Goal: Complete application form

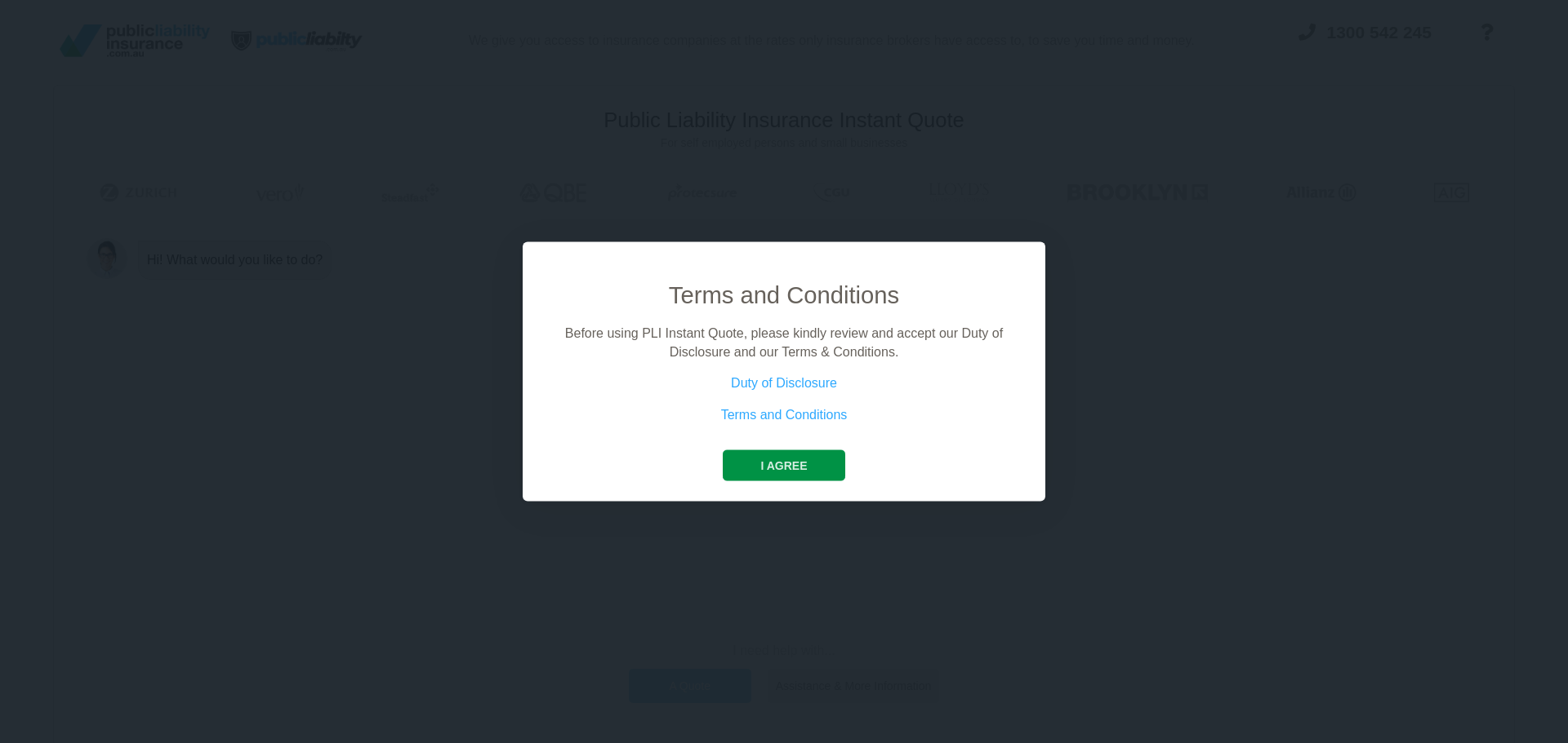
click at [797, 473] on button "I agree" at bounding box center [783, 465] width 122 height 31
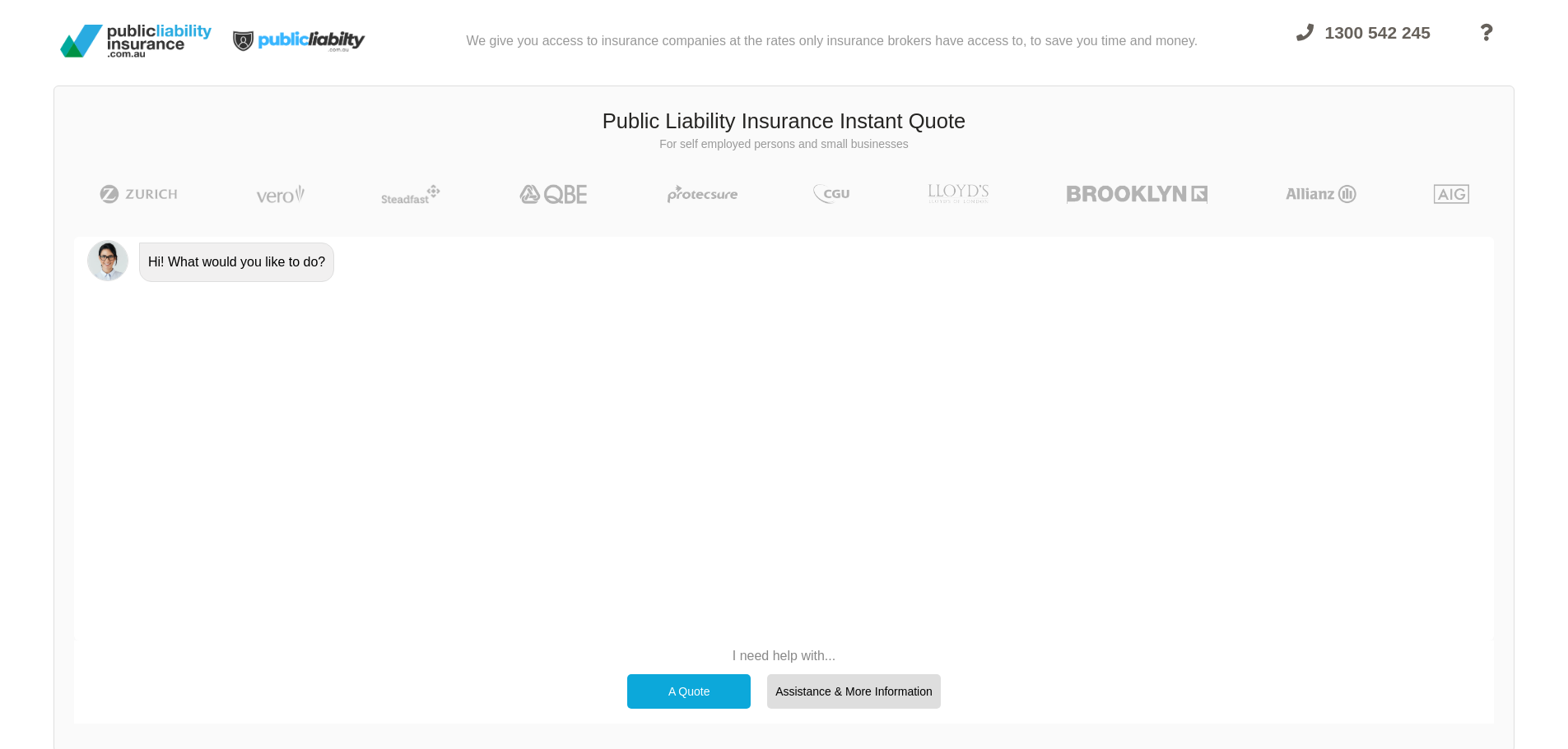
click at [693, 685] on div "A Quote" at bounding box center [688, 691] width 124 height 35
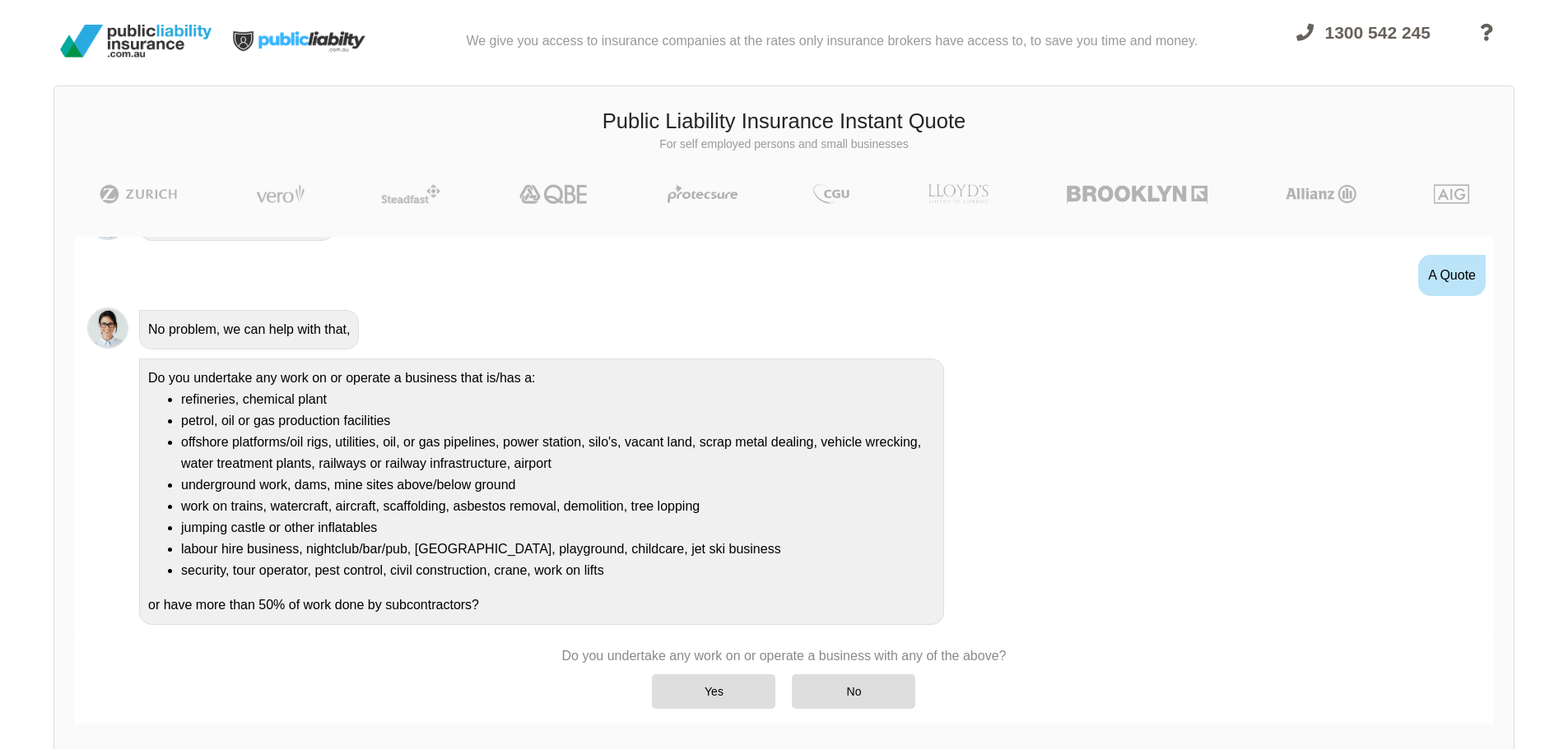
scroll to position [47, 0]
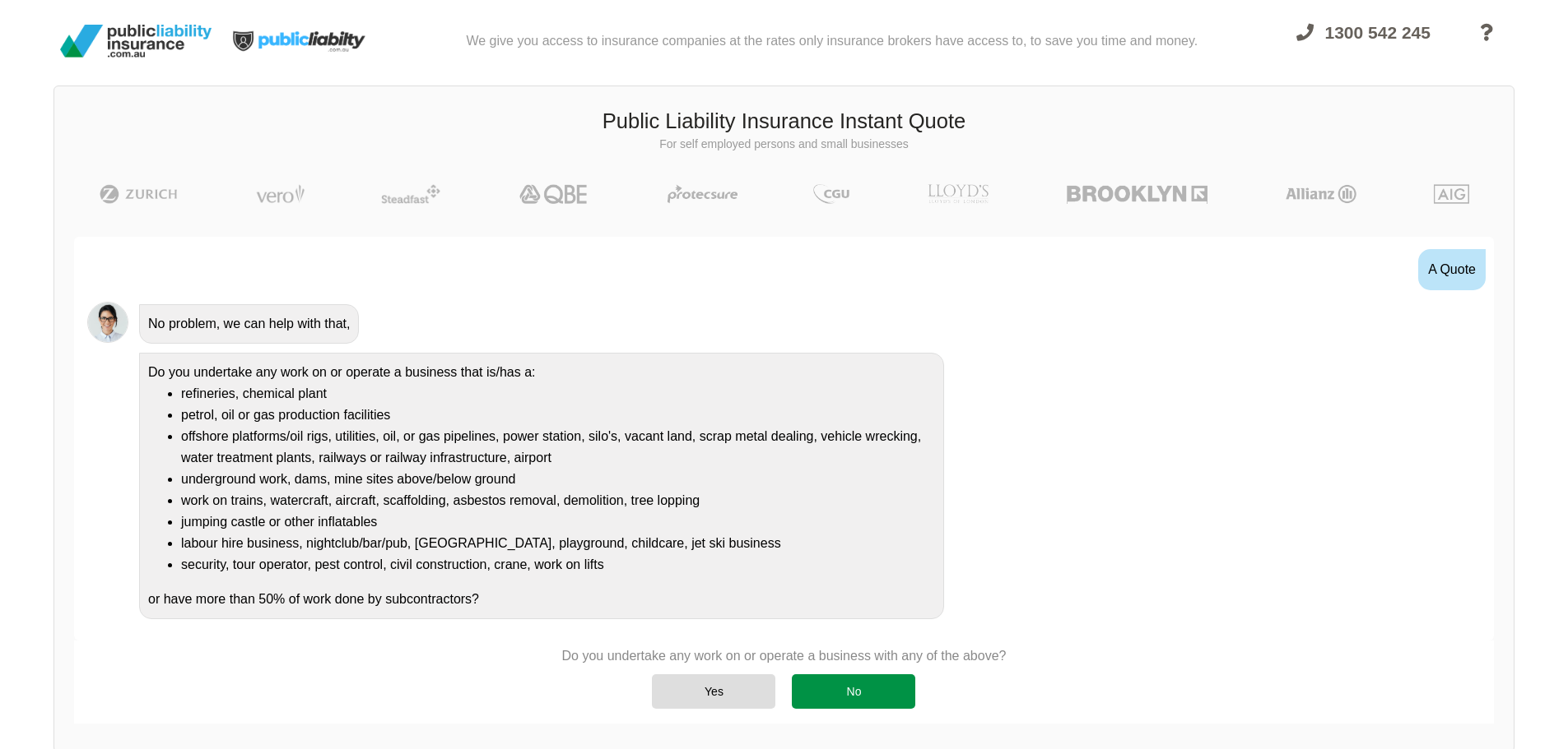
click at [906, 699] on div "No" at bounding box center [853, 691] width 124 height 35
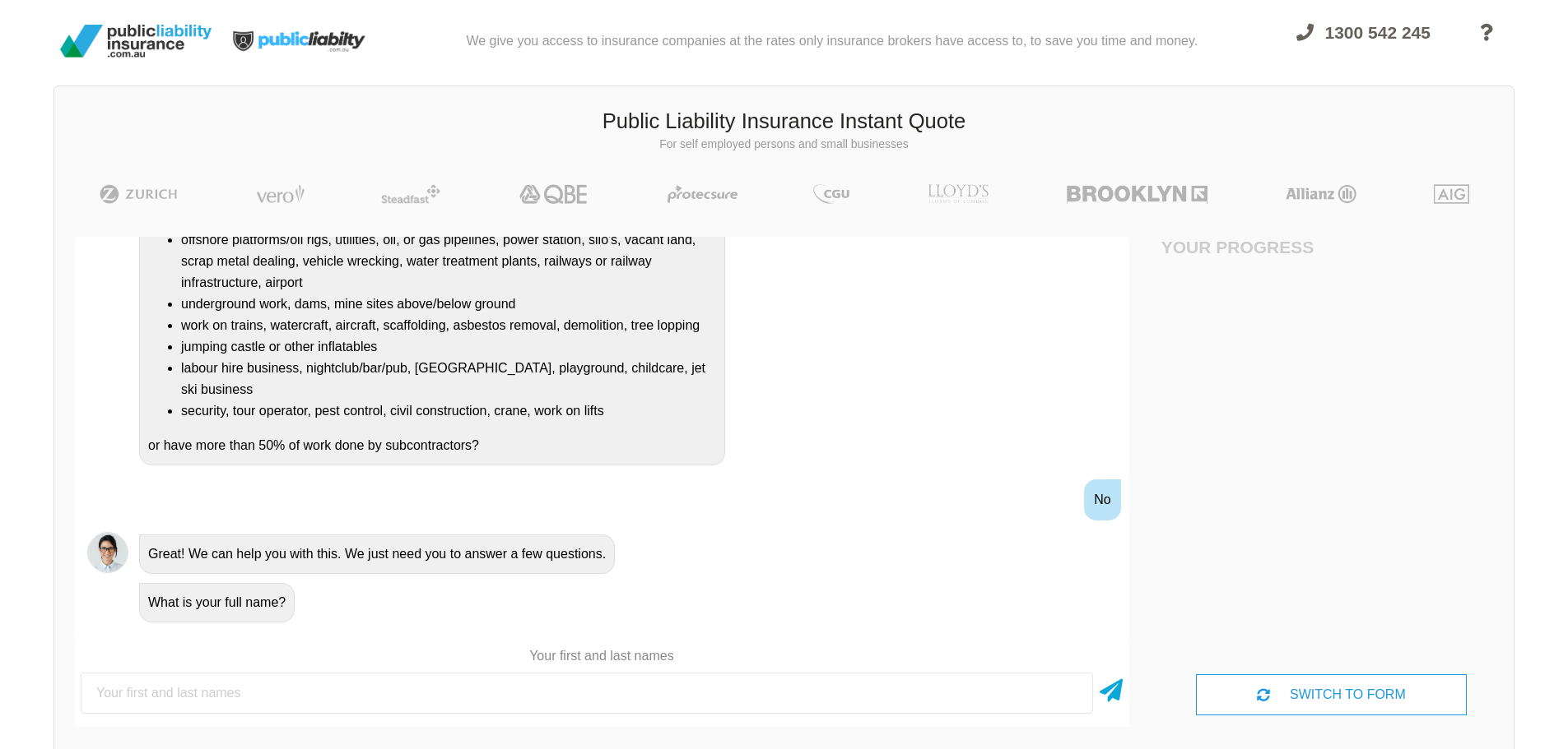
scroll to position [247, 0]
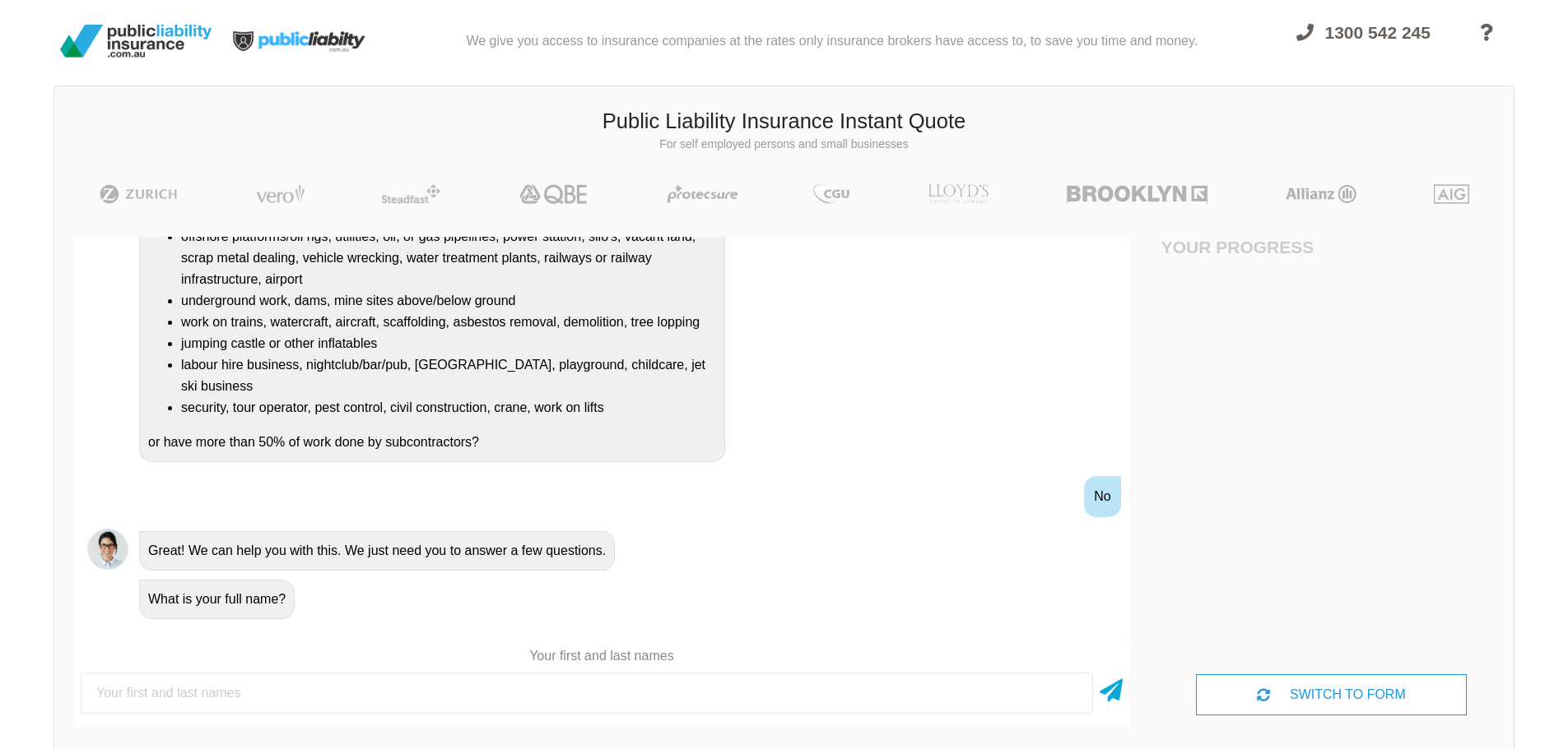
click at [519, 705] on input "text" at bounding box center [587, 693] width 1012 height 41
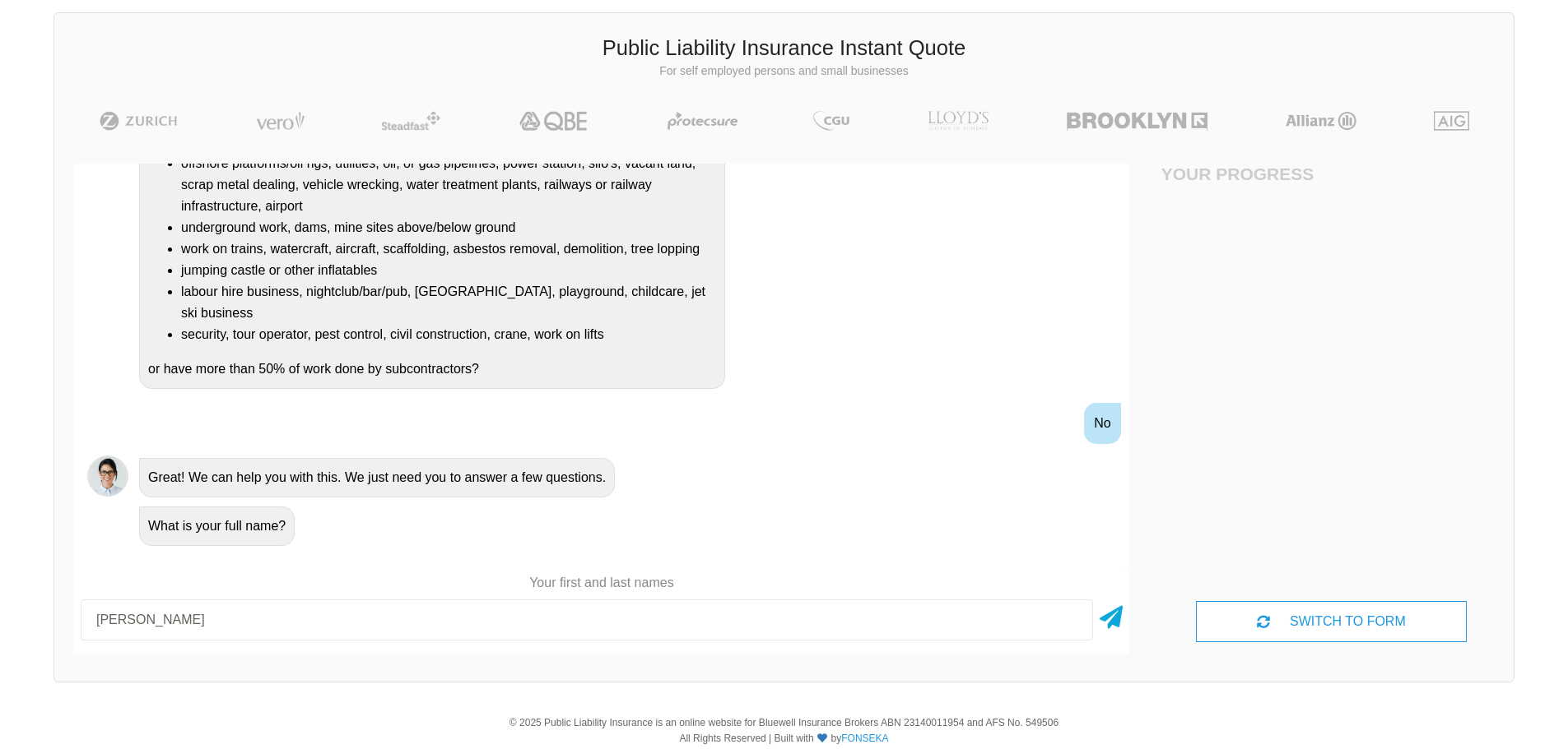
scroll to position [116, 0]
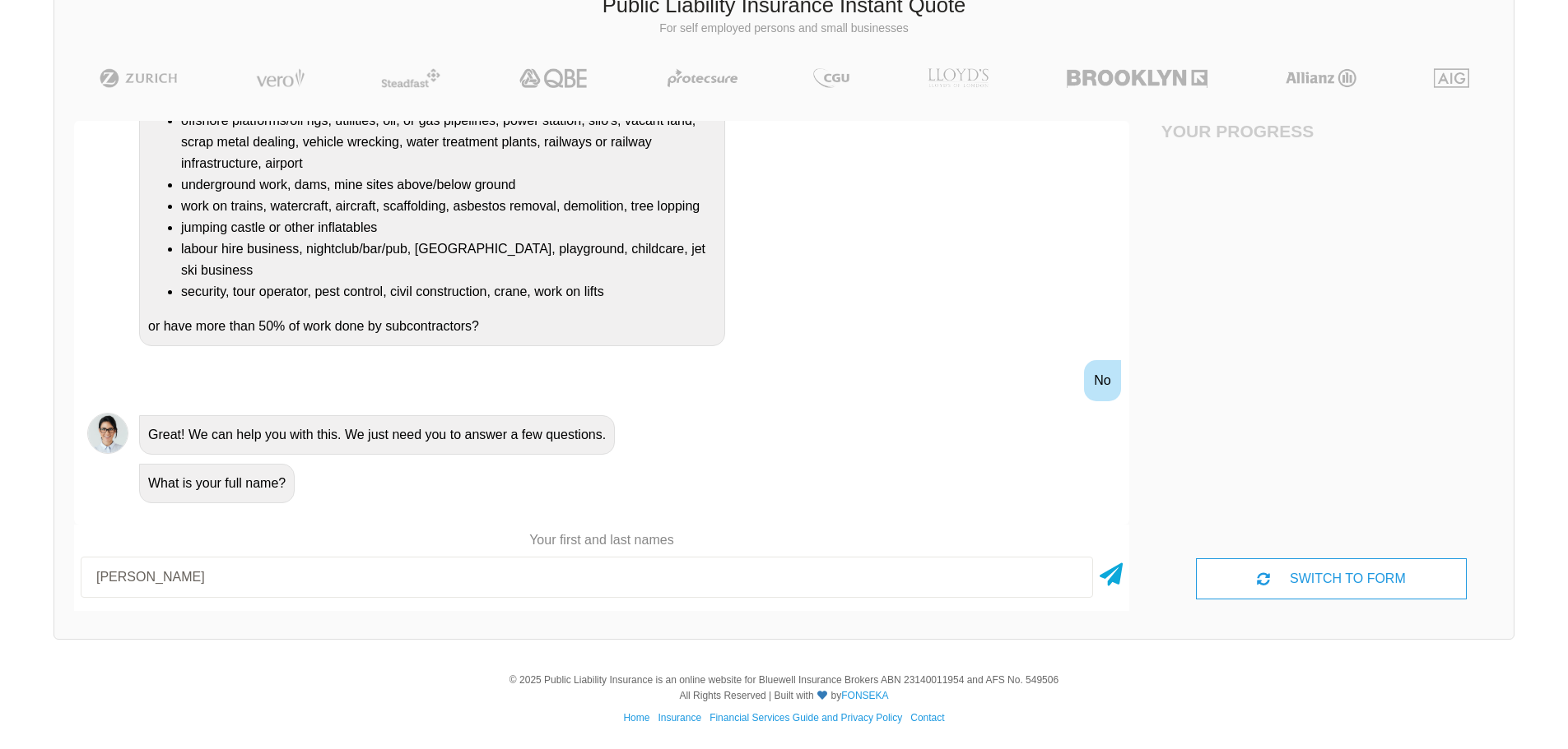
type input "[PERSON_NAME]"
click at [1098, 592] on div "[PERSON_NAME]" at bounding box center [601, 577] width 1055 height 54
click at [1098, 581] on div "[PERSON_NAME]" at bounding box center [601, 577] width 1055 height 54
click at [1105, 581] on icon at bounding box center [1111, 571] width 23 height 29
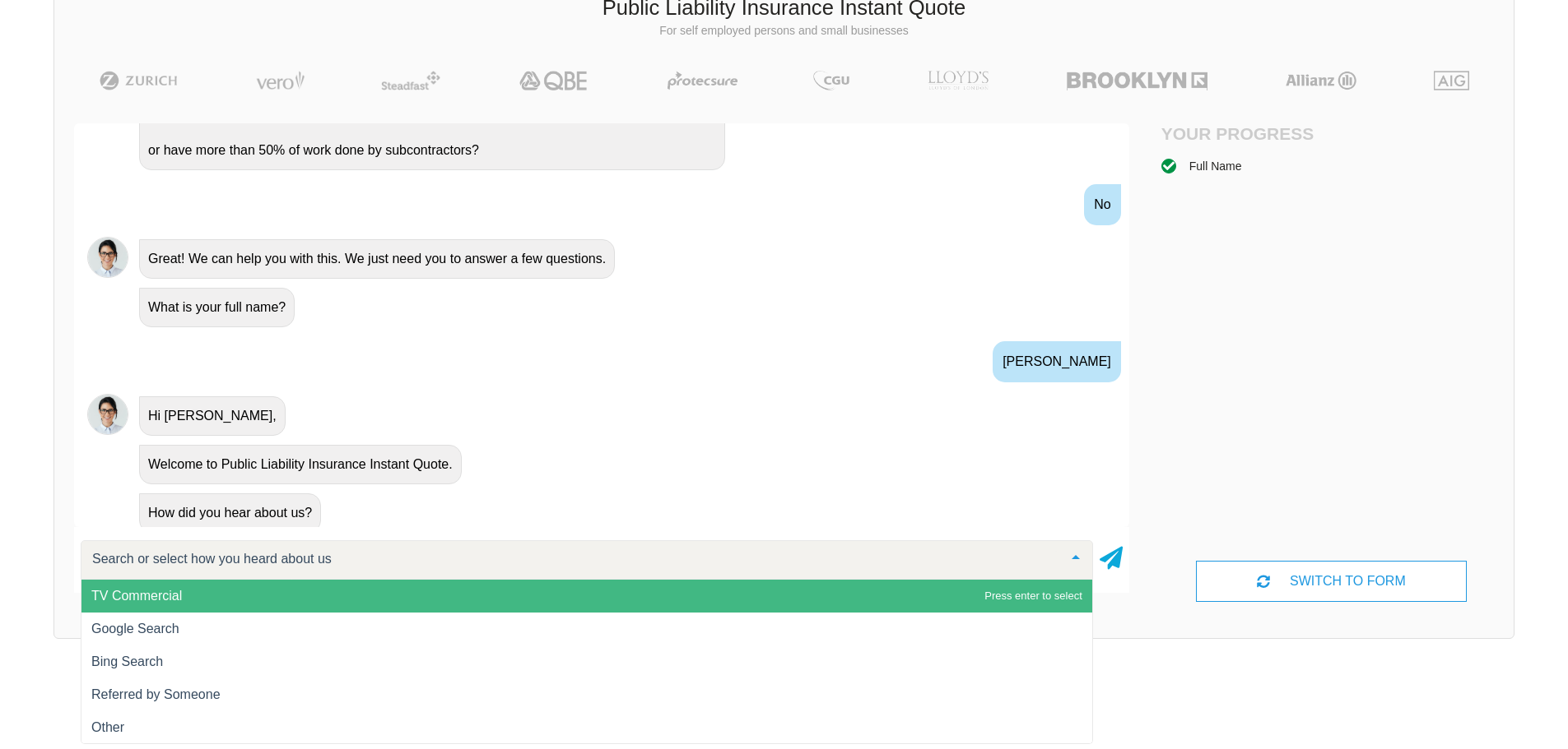
scroll to position [435, 0]
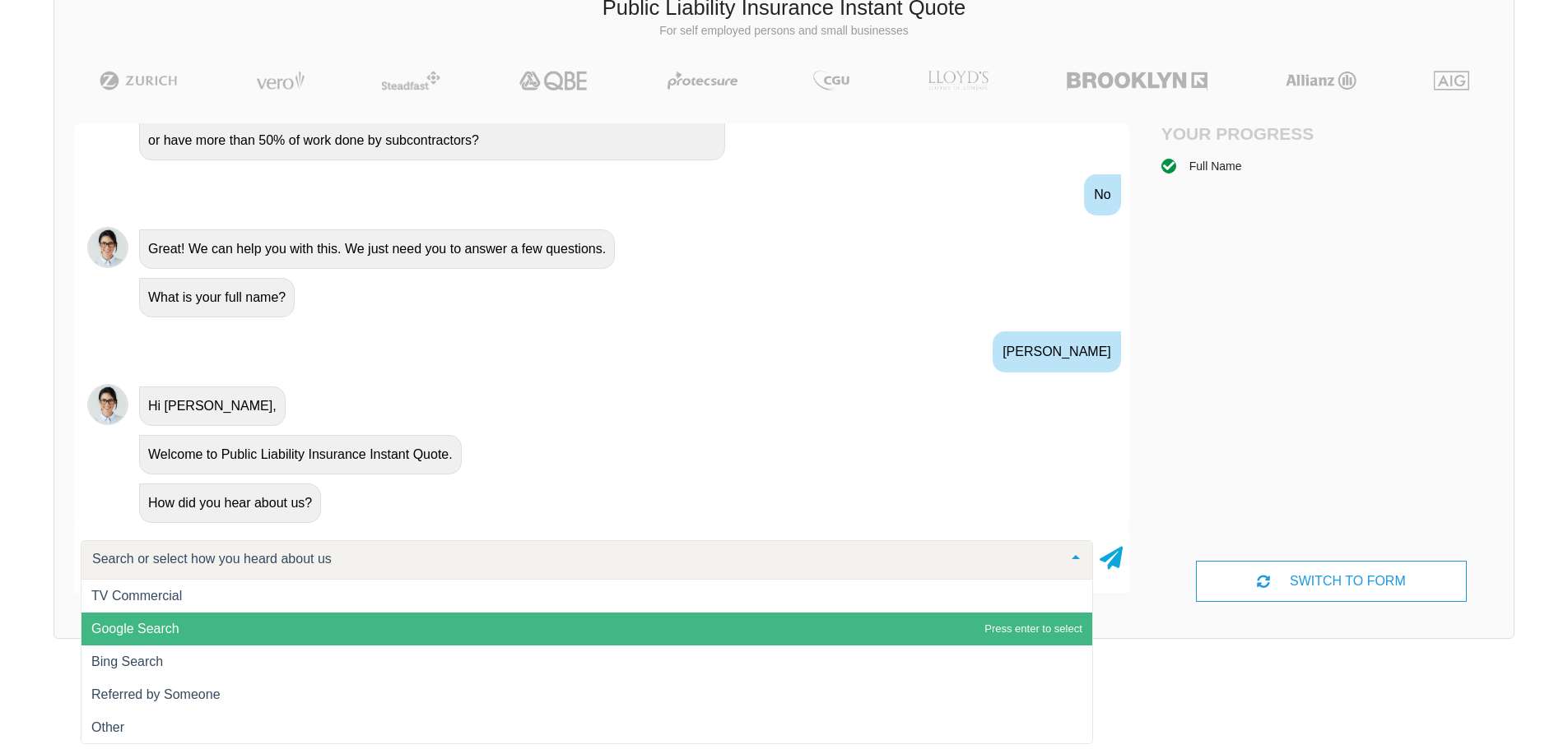
click at [292, 619] on span "Google Search" at bounding box center [587, 629] width 1011 height 33
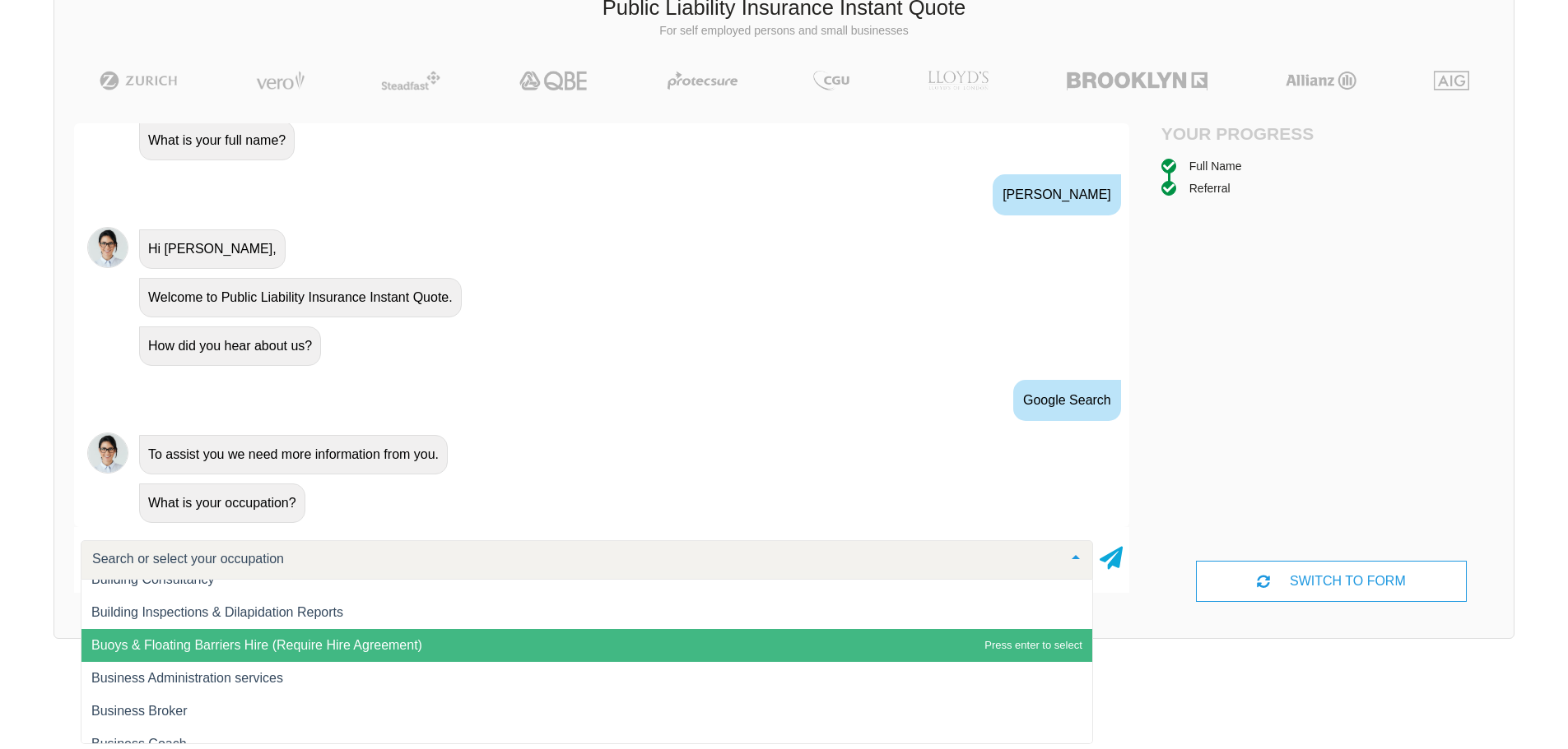
scroll to position [2961, 0]
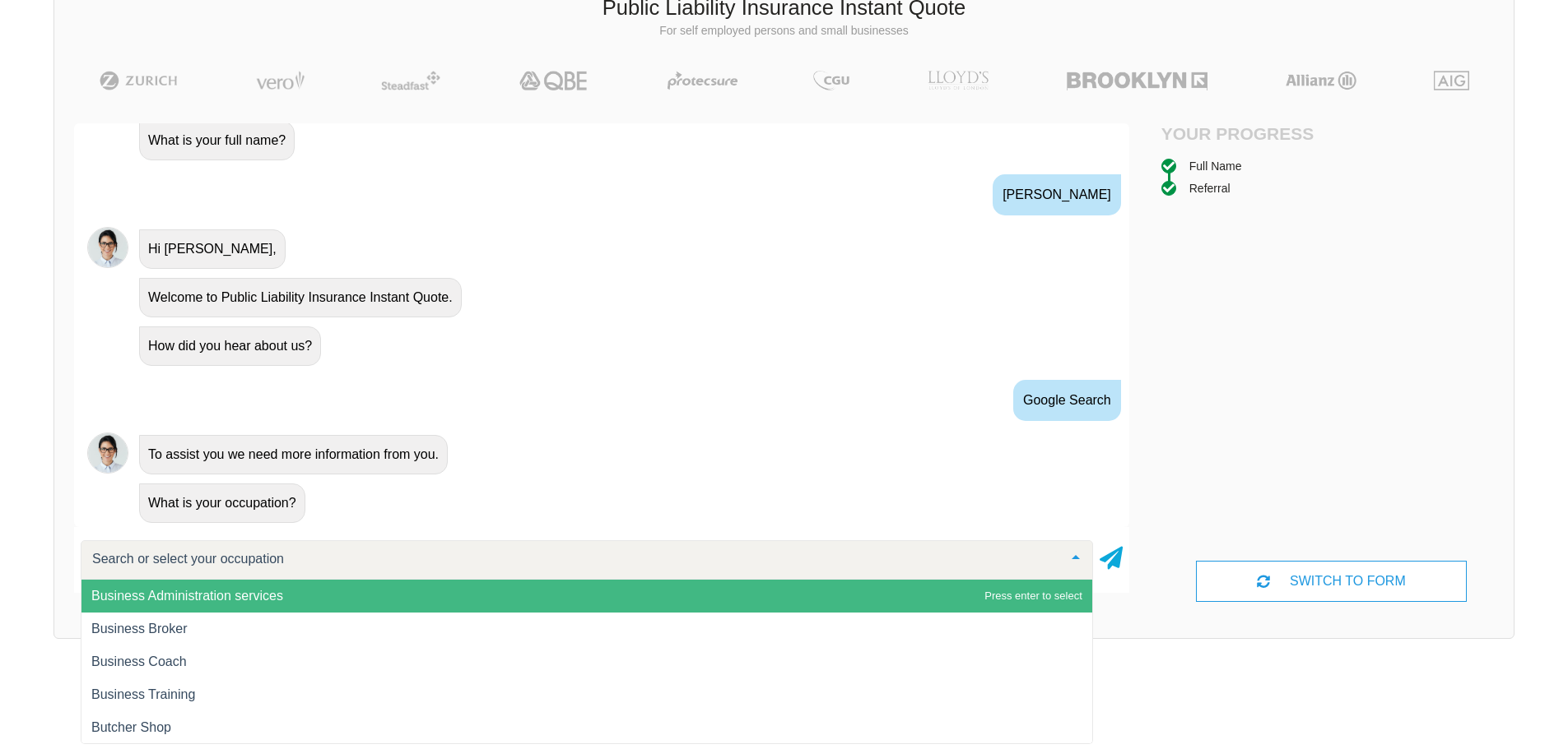
click at [297, 603] on span "Business Administration services" at bounding box center [587, 596] width 1011 height 33
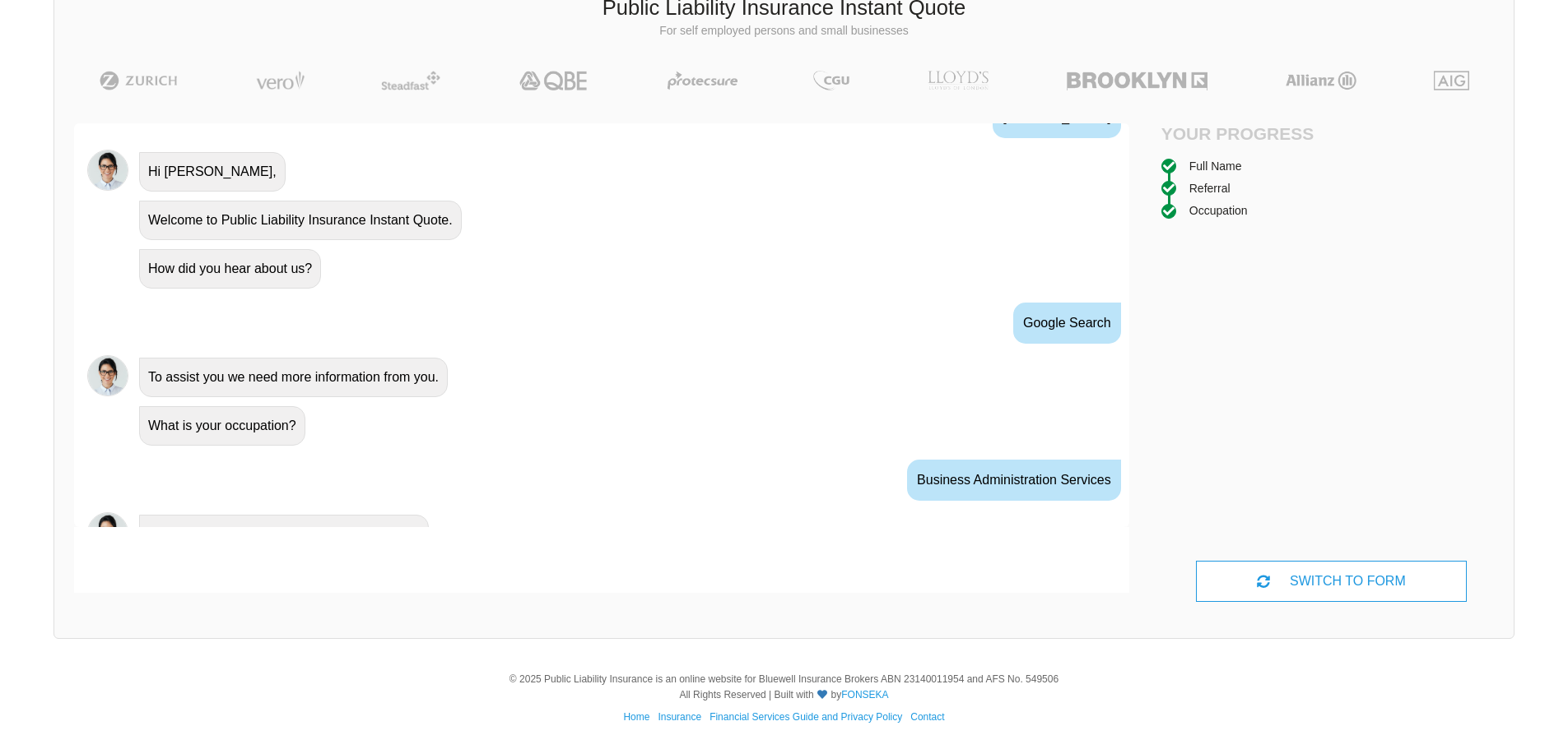
scroll to position [701, 0]
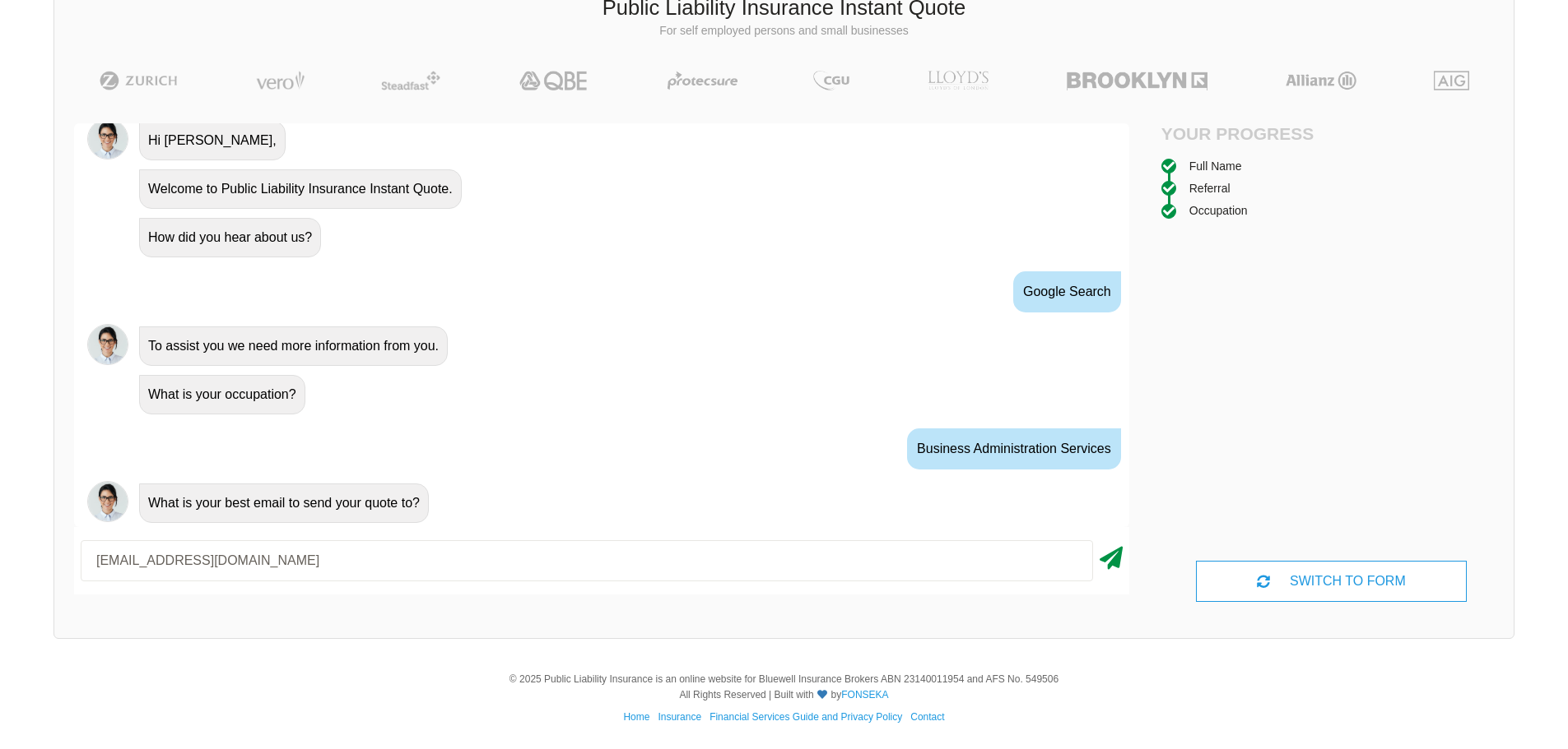
type input "[EMAIL_ADDRESS][DOMAIN_NAME]"
click at [1118, 562] on icon at bounding box center [1111, 554] width 23 height 29
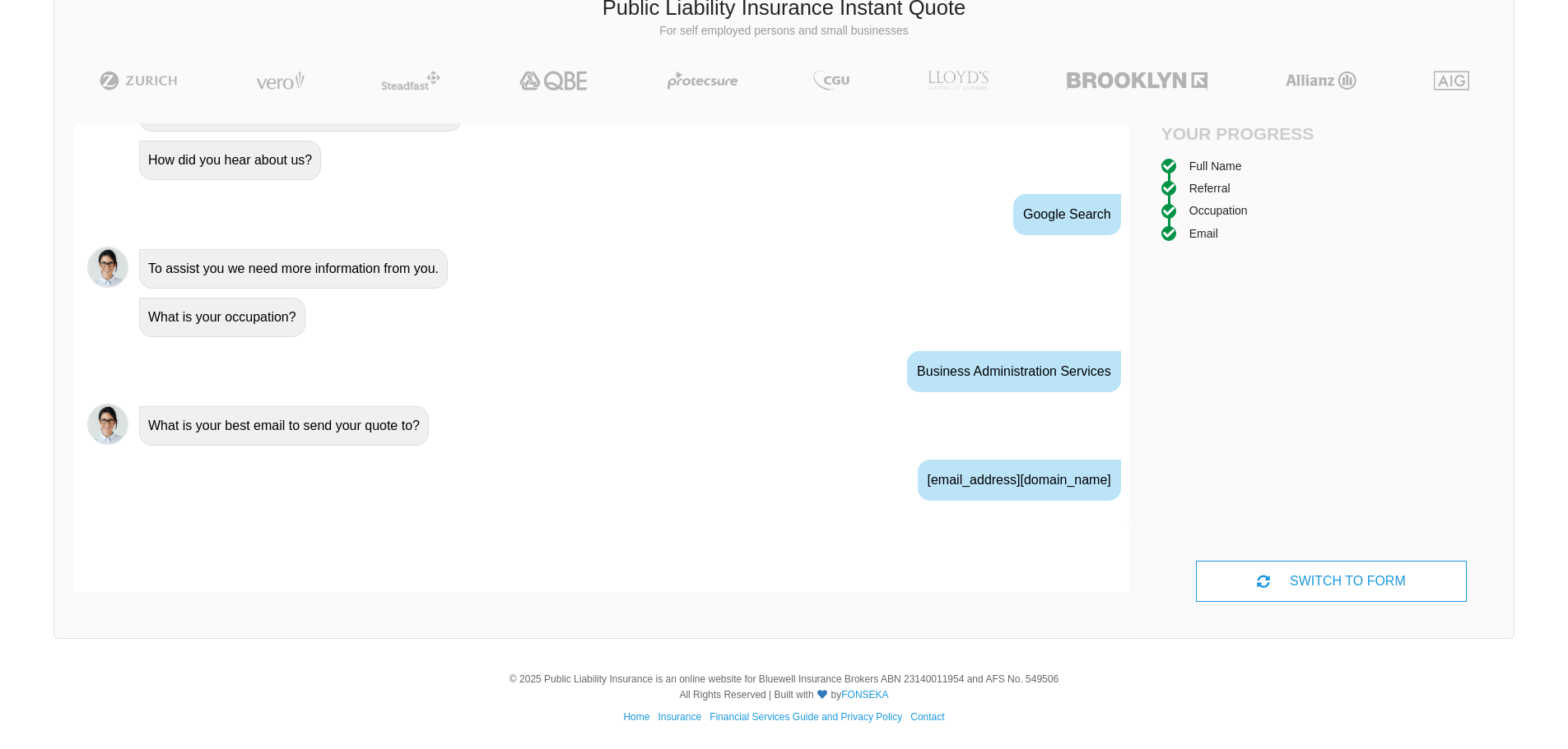
scroll to position [809, 0]
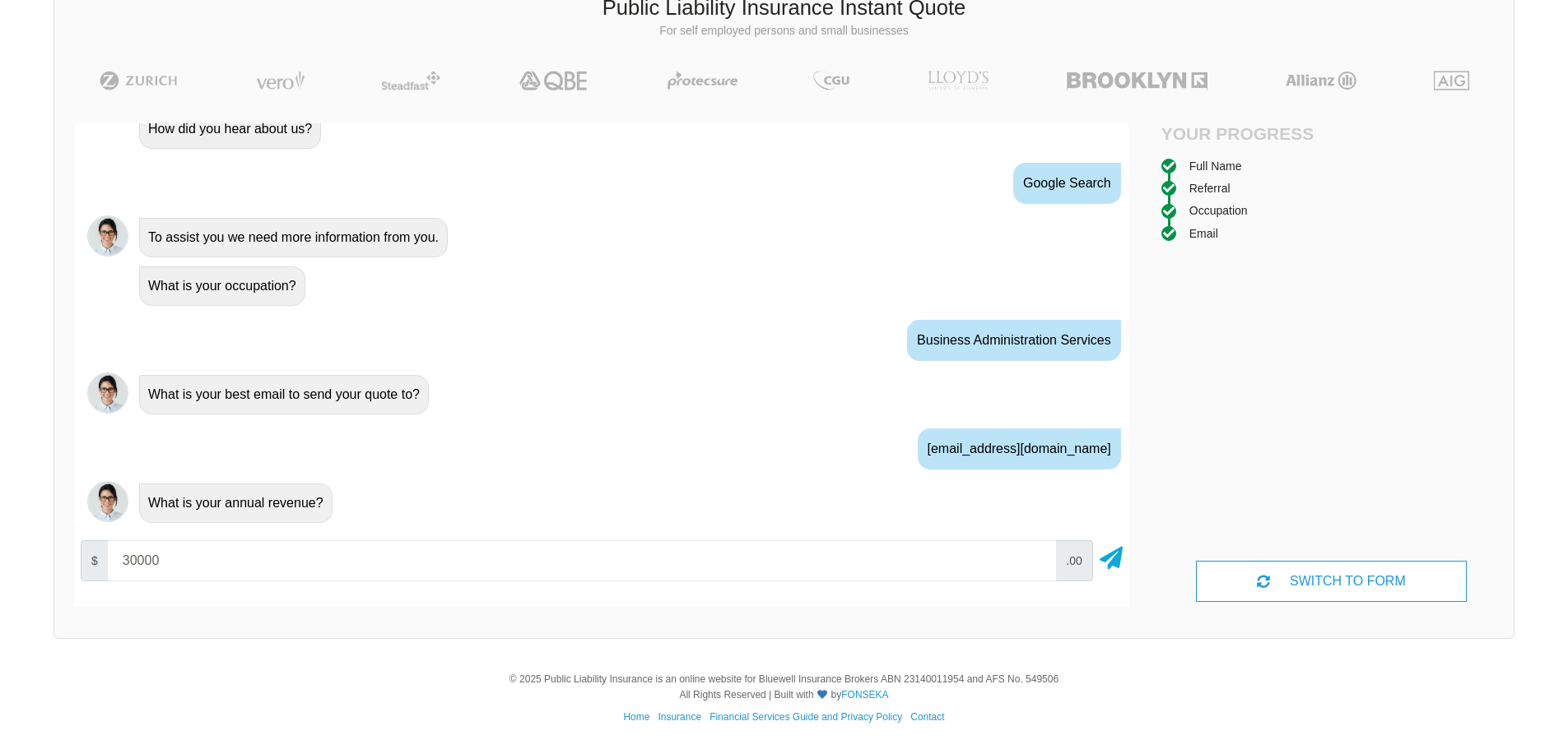
click at [131, 560] on input "30000" at bounding box center [581, 561] width 948 height 41
type input "35000"
click at [1105, 549] on icon at bounding box center [1111, 554] width 23 height 29
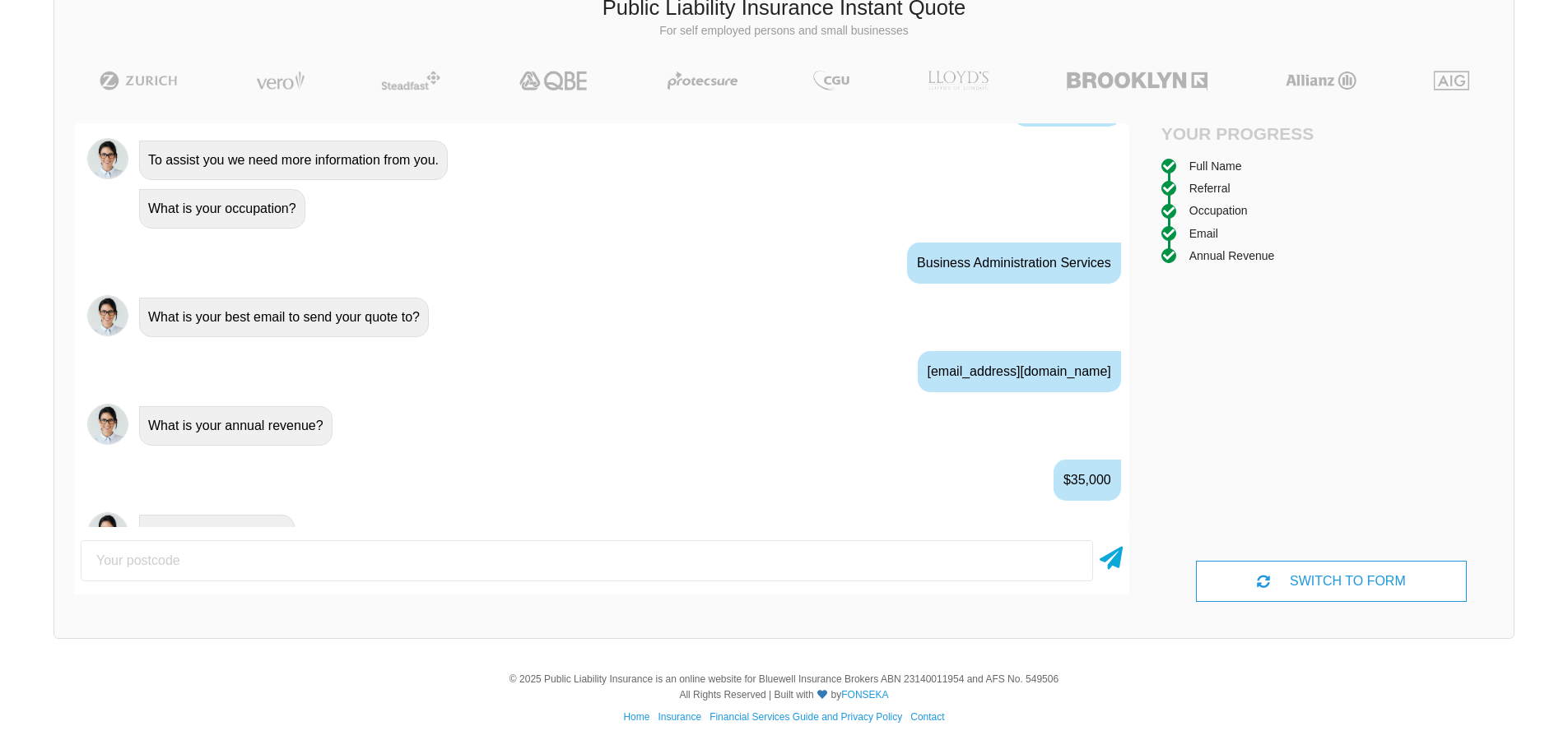
scroll to position [918, 0]
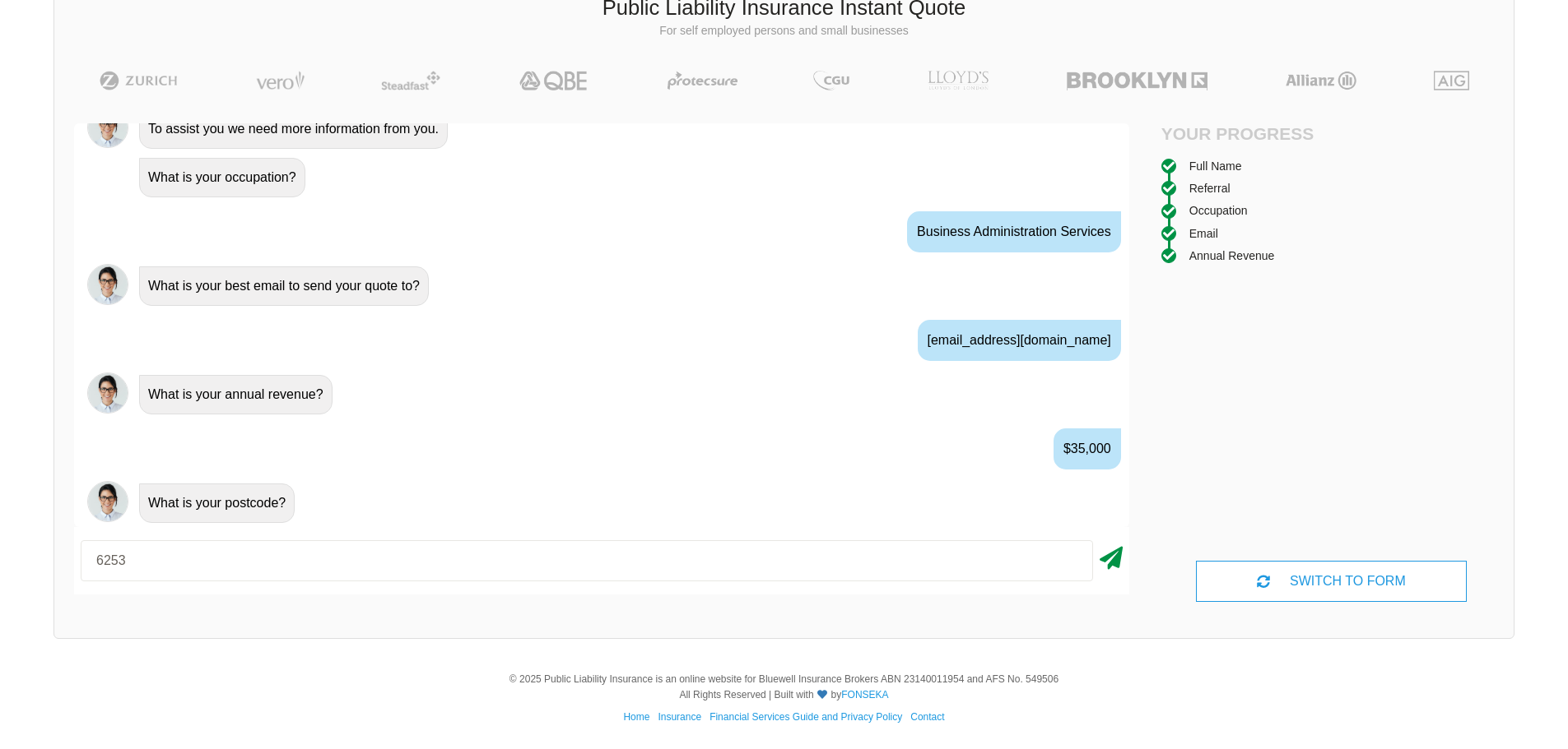
type input "6253"
click at [1112, 559] on icon at bounding box center [1111, 554] width 23 height 29
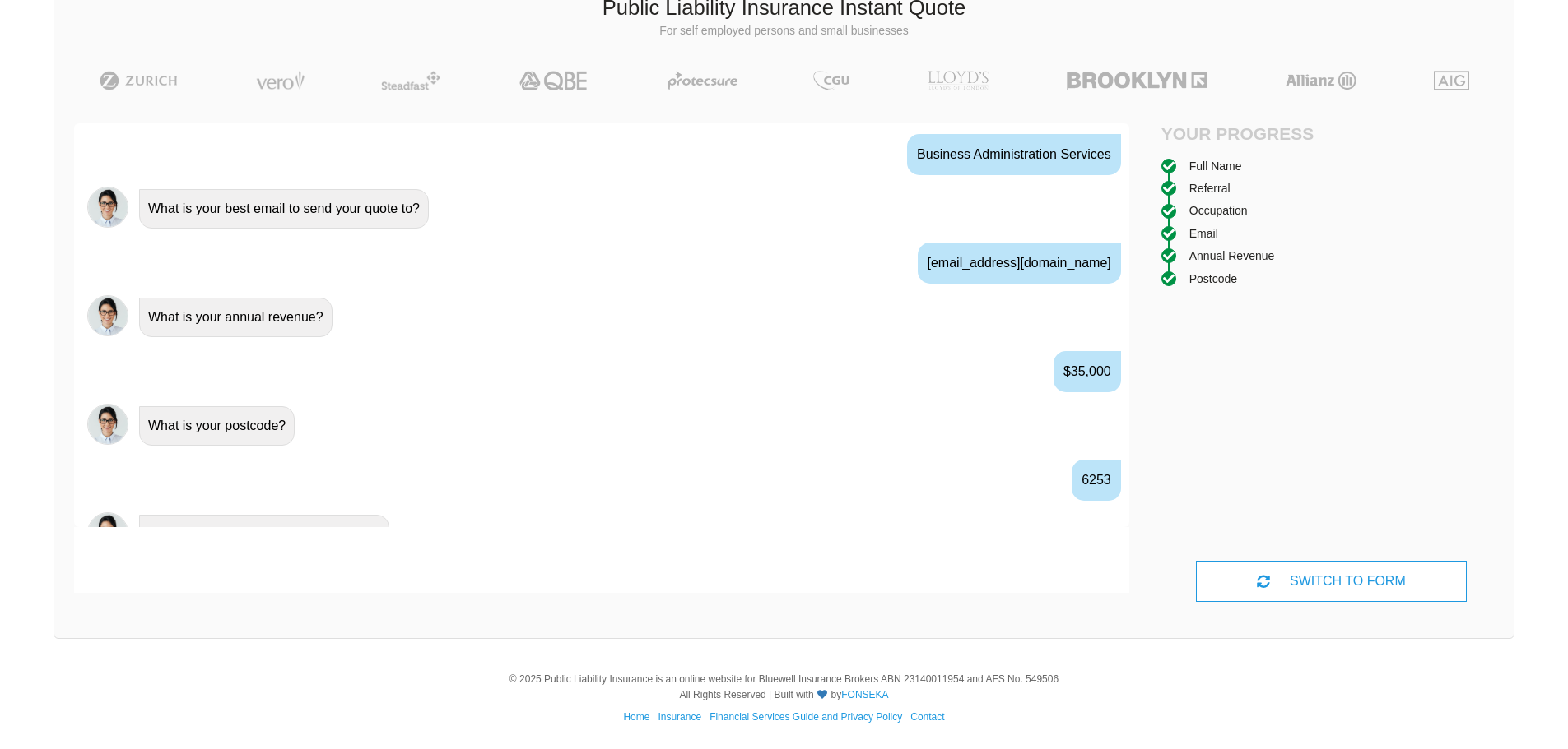
scroll to position [1026, 0]
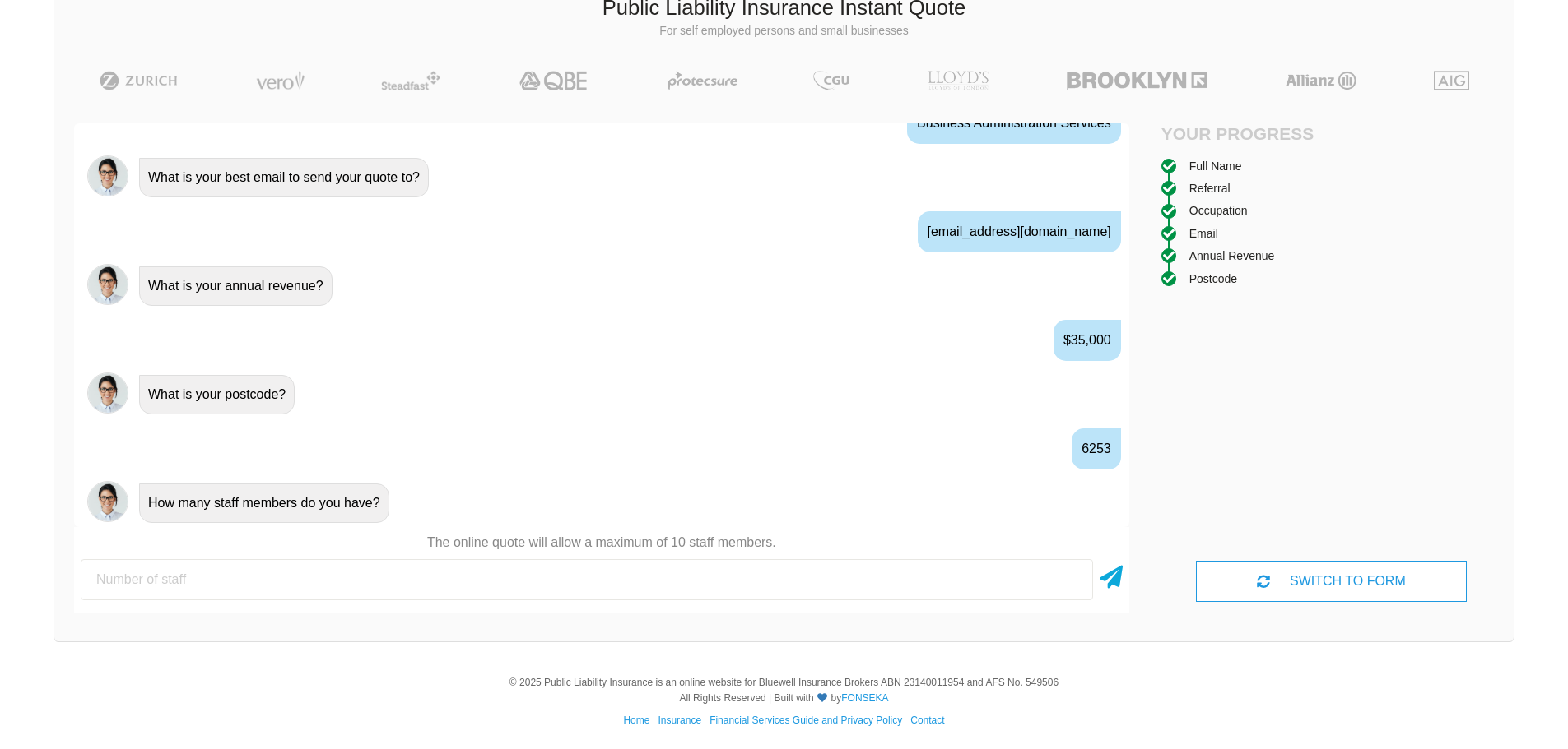
click at [166, 582] on input "number" at bounding box center [587, 580] width 1012 height 41
type input "1"
click at [1109, 575] on icon at bounding box center [1111, 574] width 23 height 29
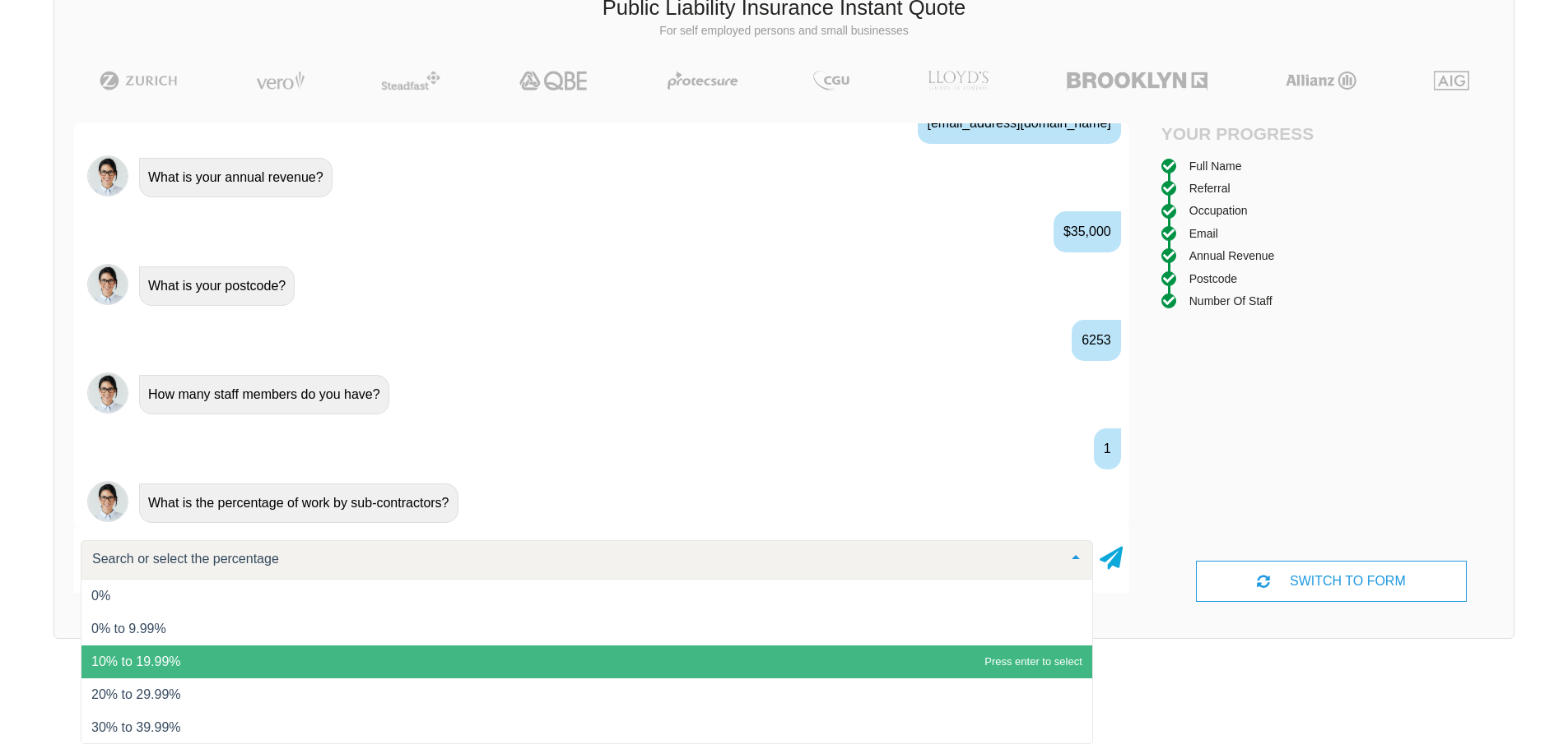
scroll to position [67, 0]
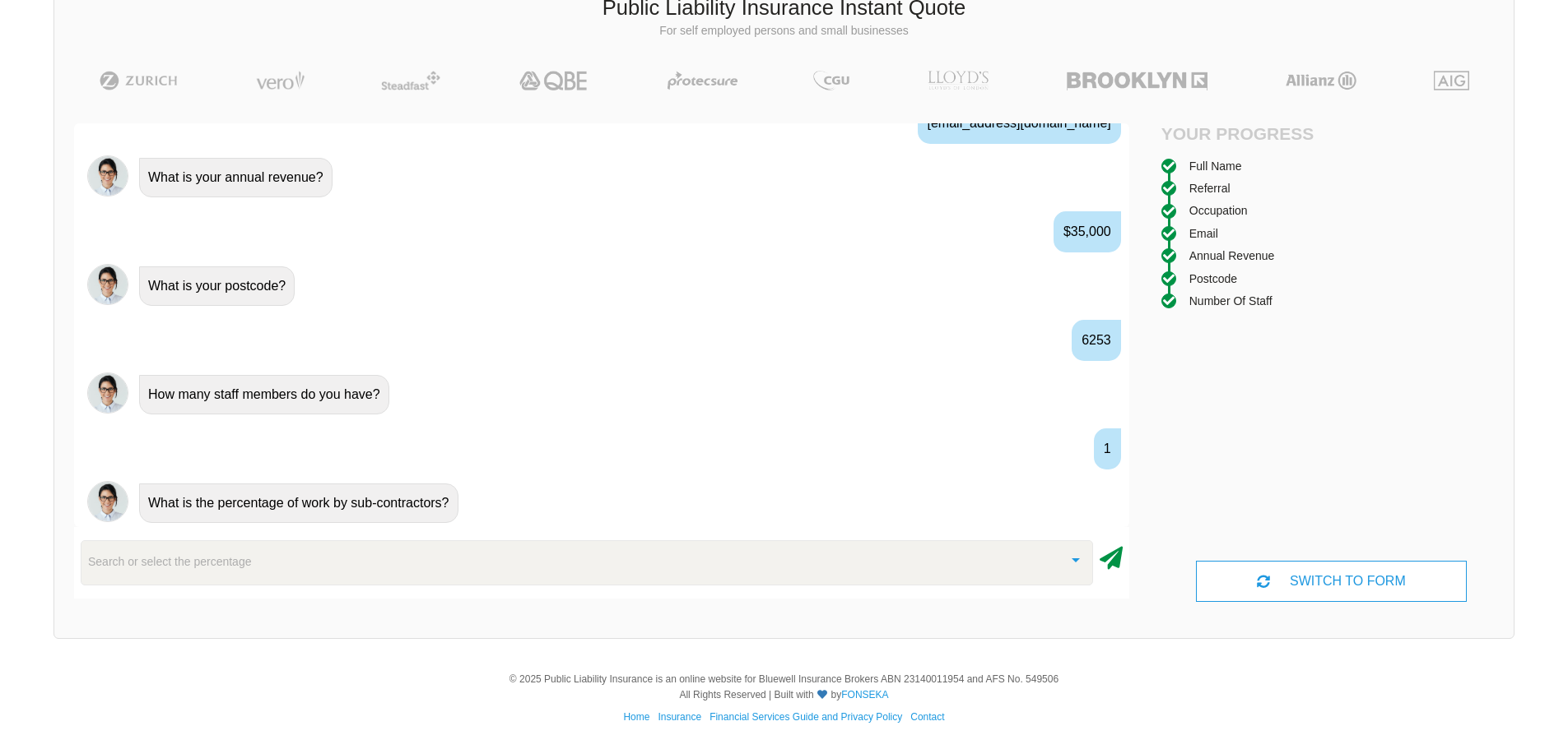
click at [1107, 561] on icon at bounding box center [1111, 554] width 23 height 29
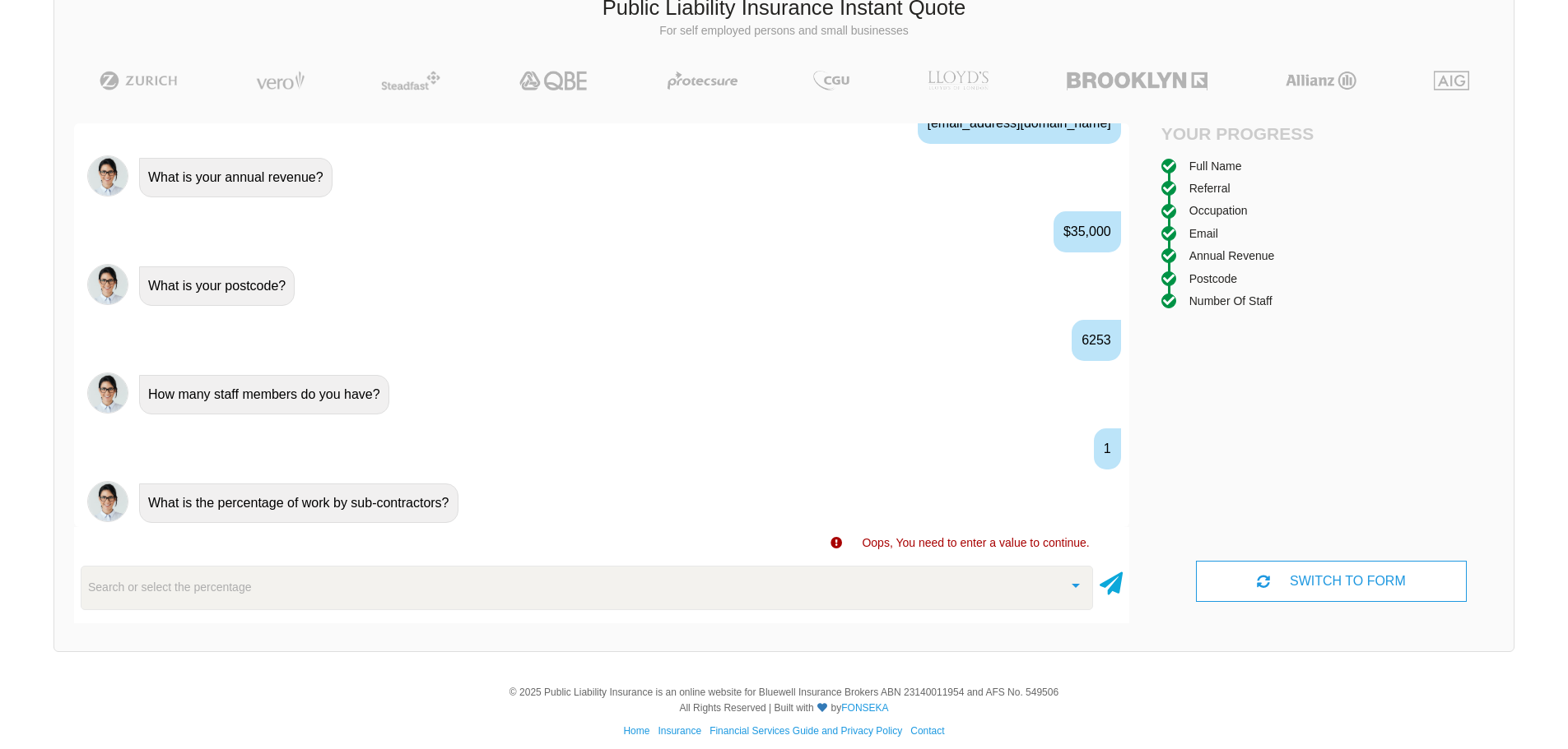
click at [431, 514] on div "What is the percentage of work by sub-contractors?" at bounding box center [298, 503] width 319 height 39
click at [431, 513] on div "What is the percentage of work by sub-contractors?" at bounding box center [298, 503] width 319 height 39
click at [336, 560] on div "Search or select the percentage 0% 0% to 9.99% 10% to 19.99% 20% to 29.99% 30% …" at bounding box center [601, 588] width 1055 height 58
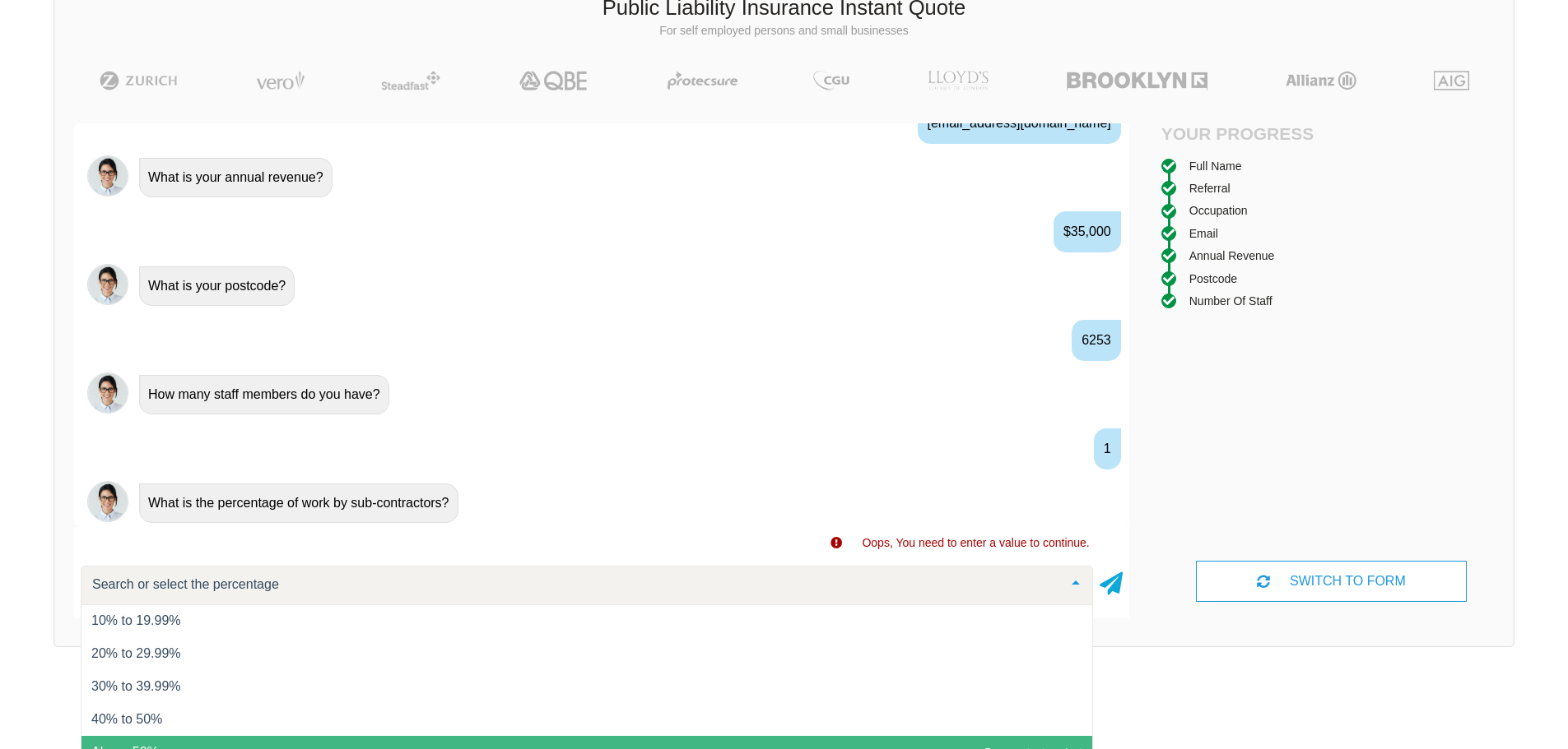
click at [332, 580] on div at bounding box center [587, 586] width 1012 height 39
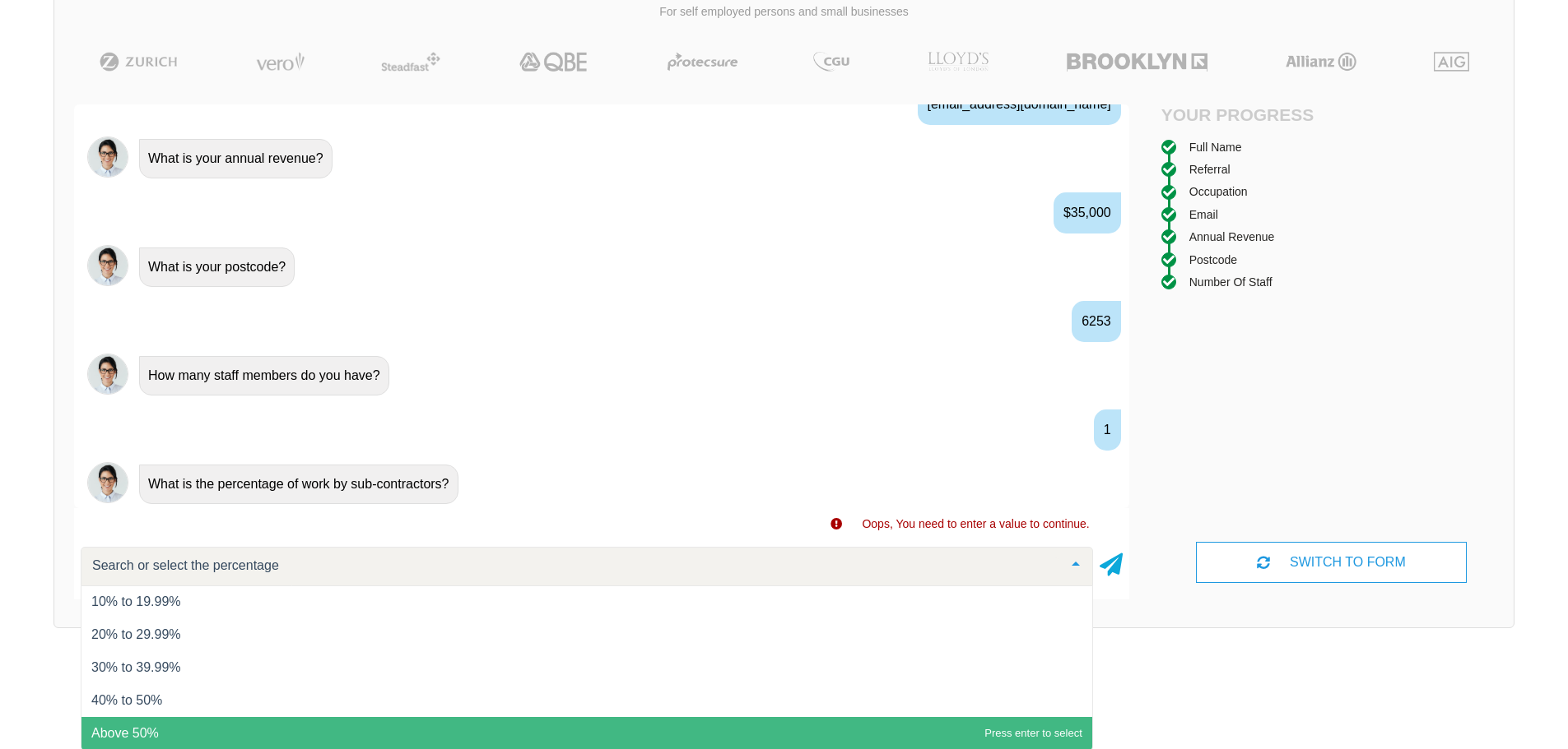
scroll to position [134, 0]
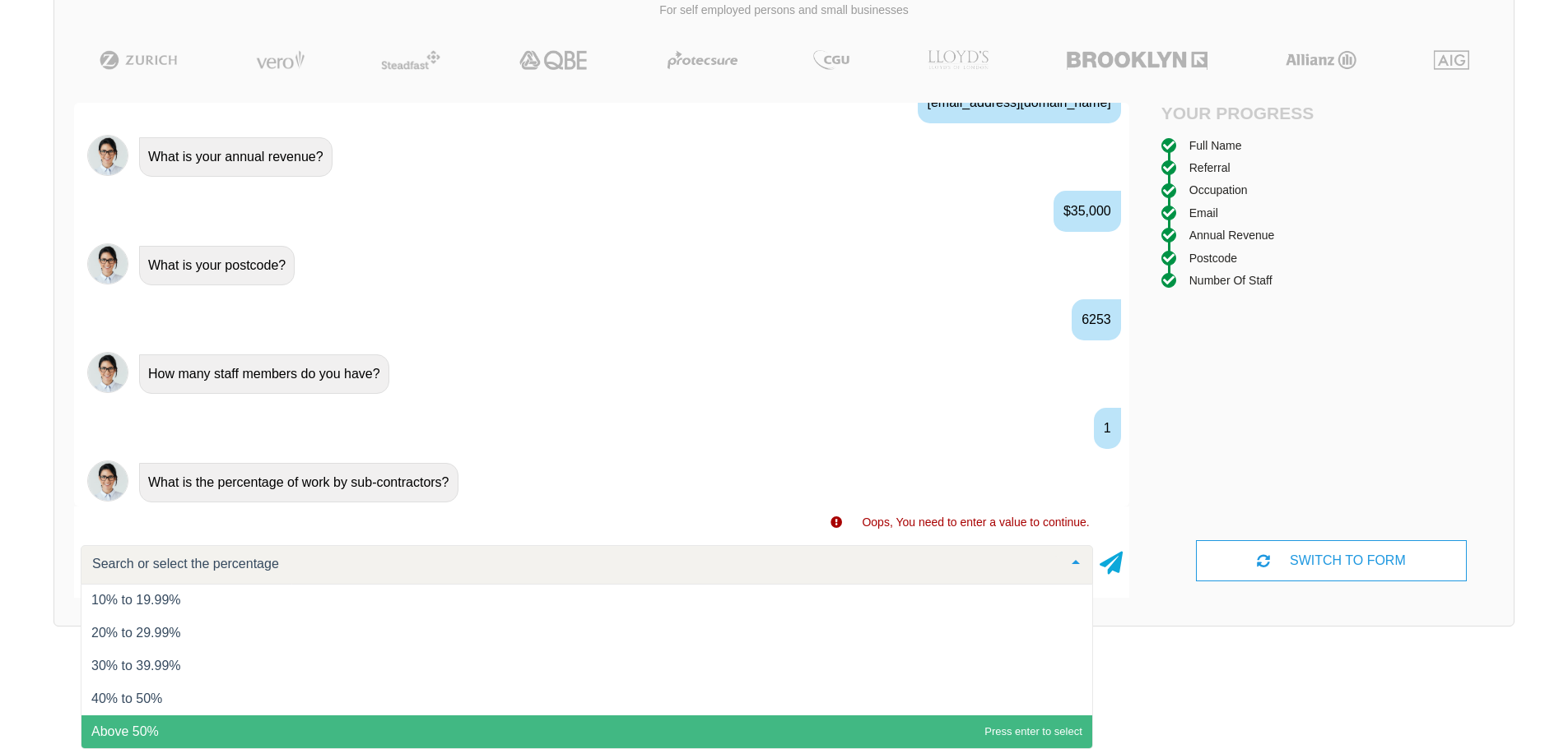
click at [160, 737] on span "Above 50%" at bounding box center [587, 731] width 1011 height 33
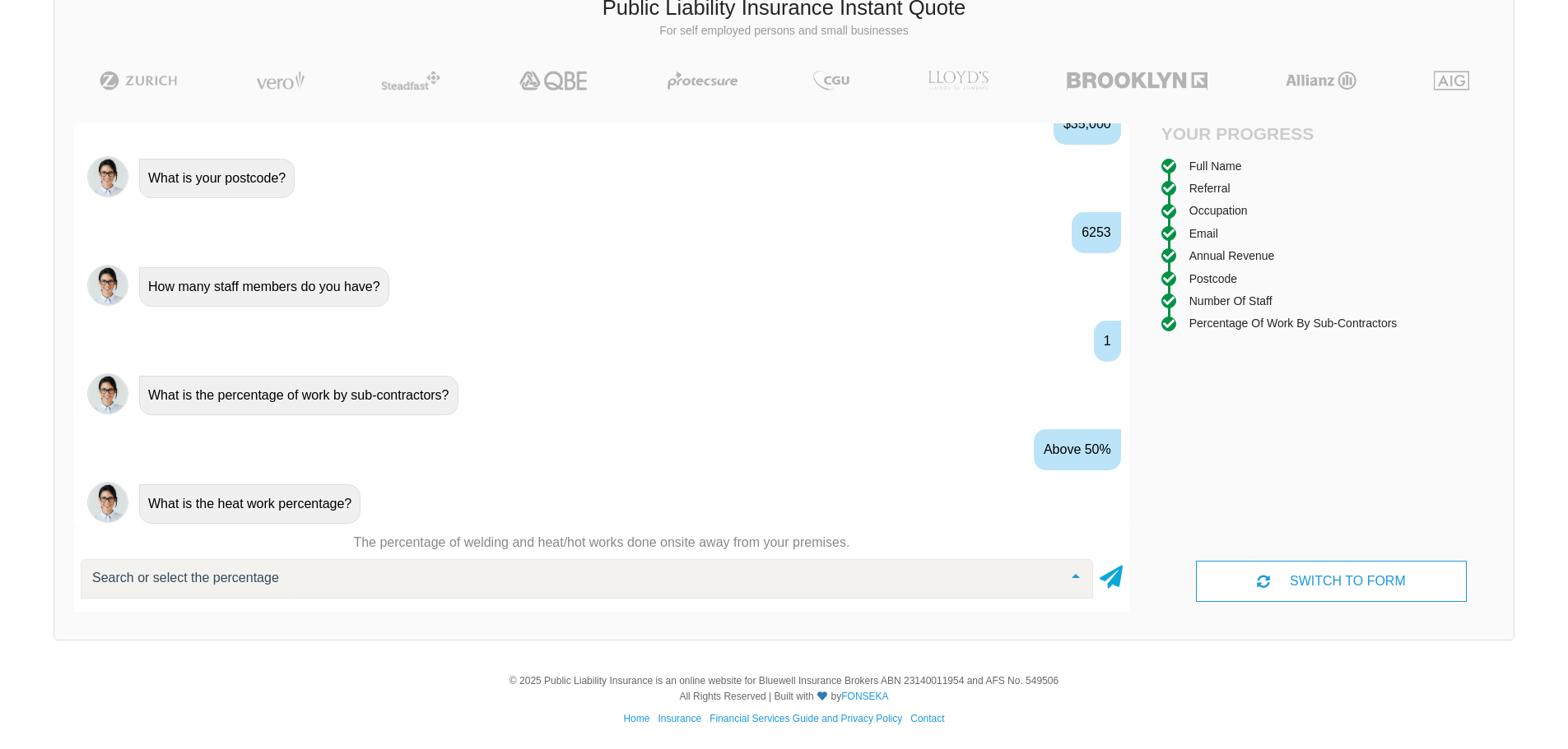
scroll to position [1244, 0]
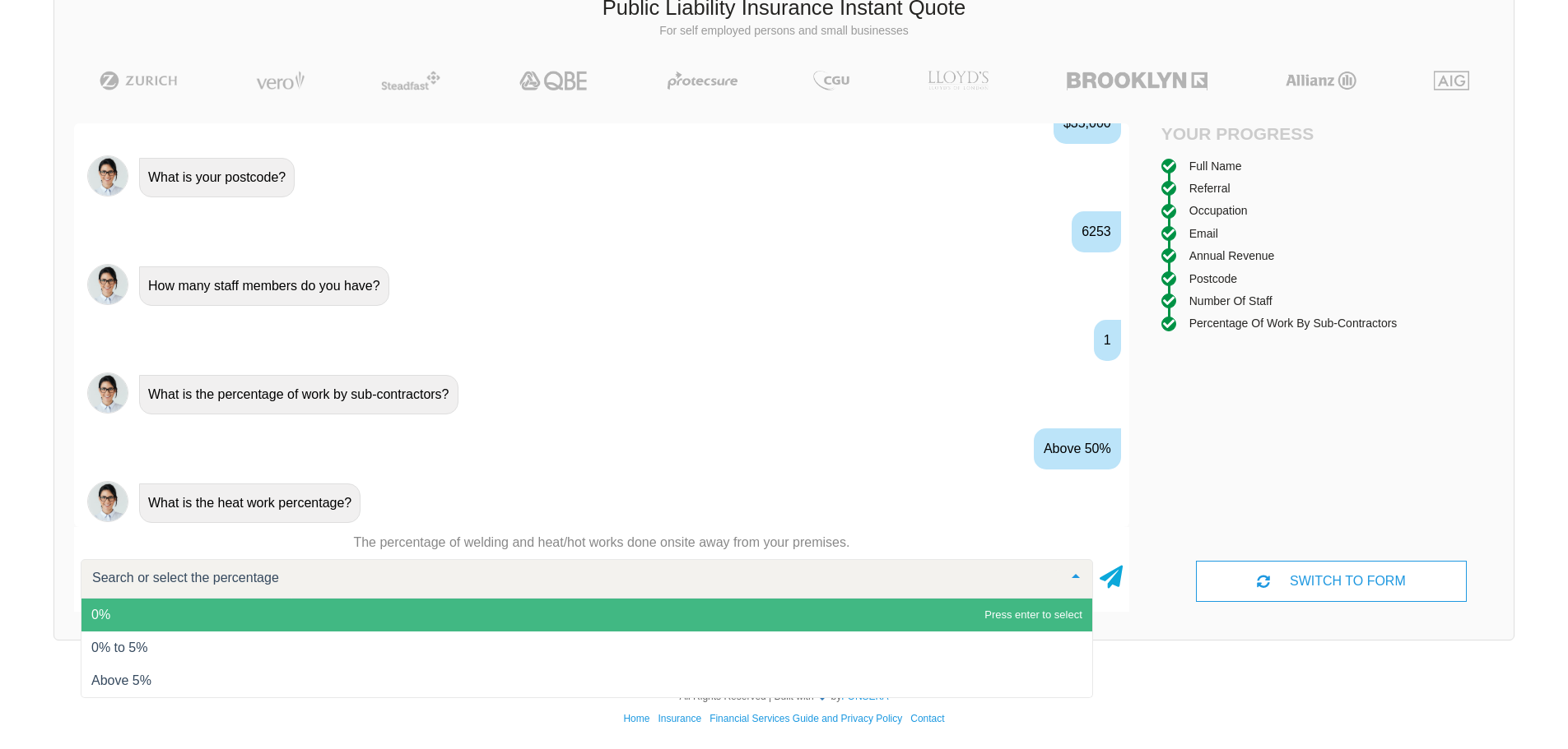
click at [122, 622] on span "0%" at bounding box center [587, 615] width 1011 height 33
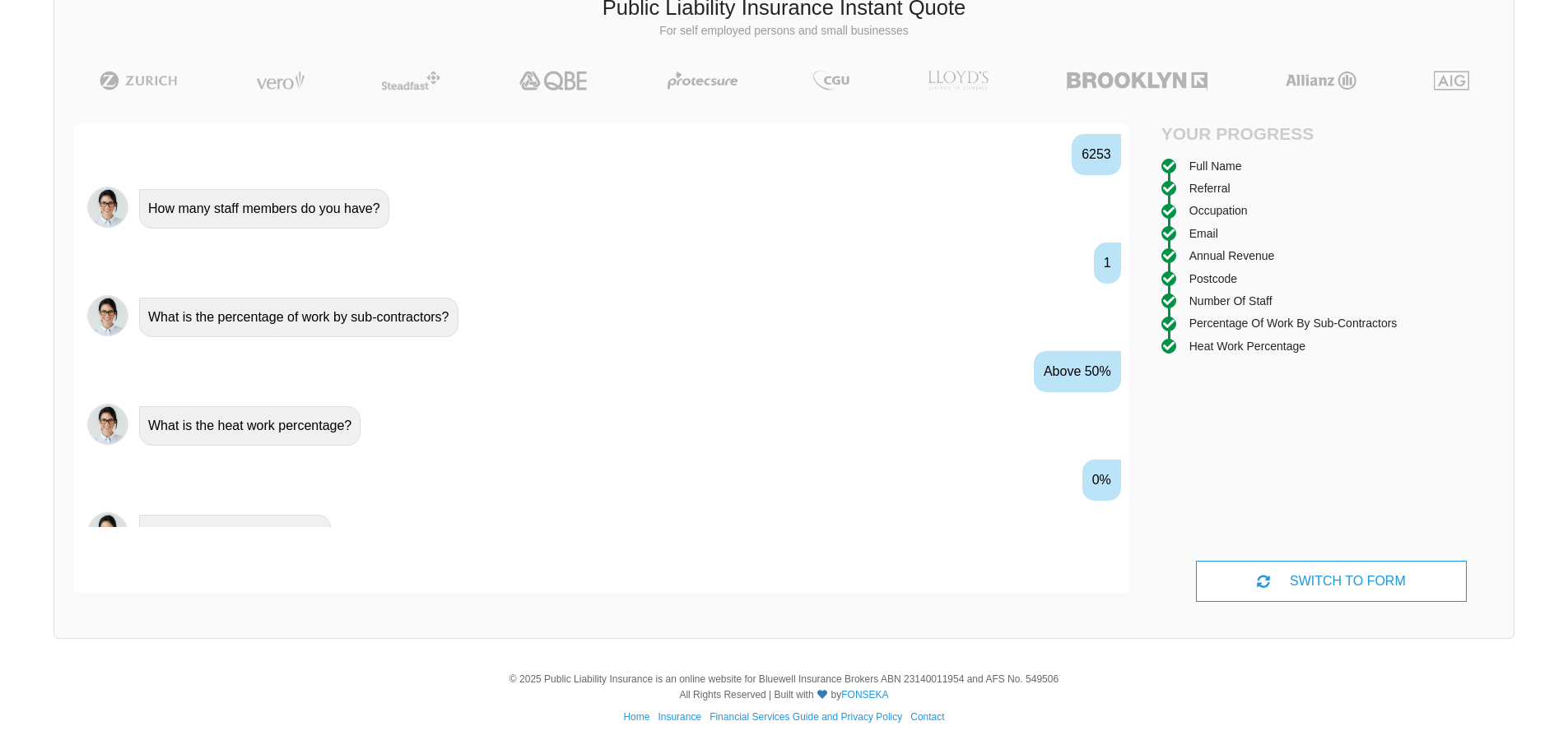
scroll to position [1352, 0]
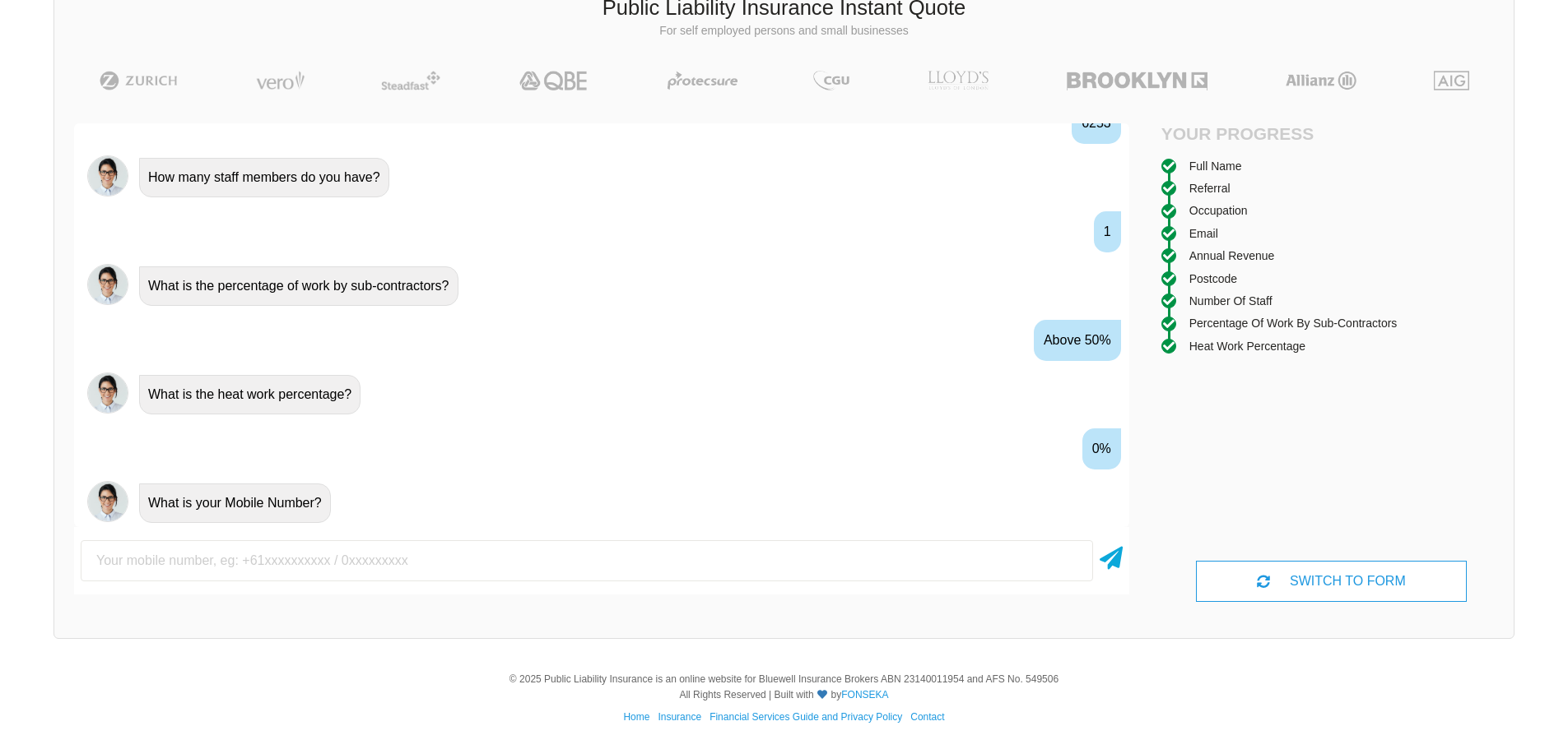
click at [137, 571] on input "text" at bounding box center [587, 561] width 1012 height 41
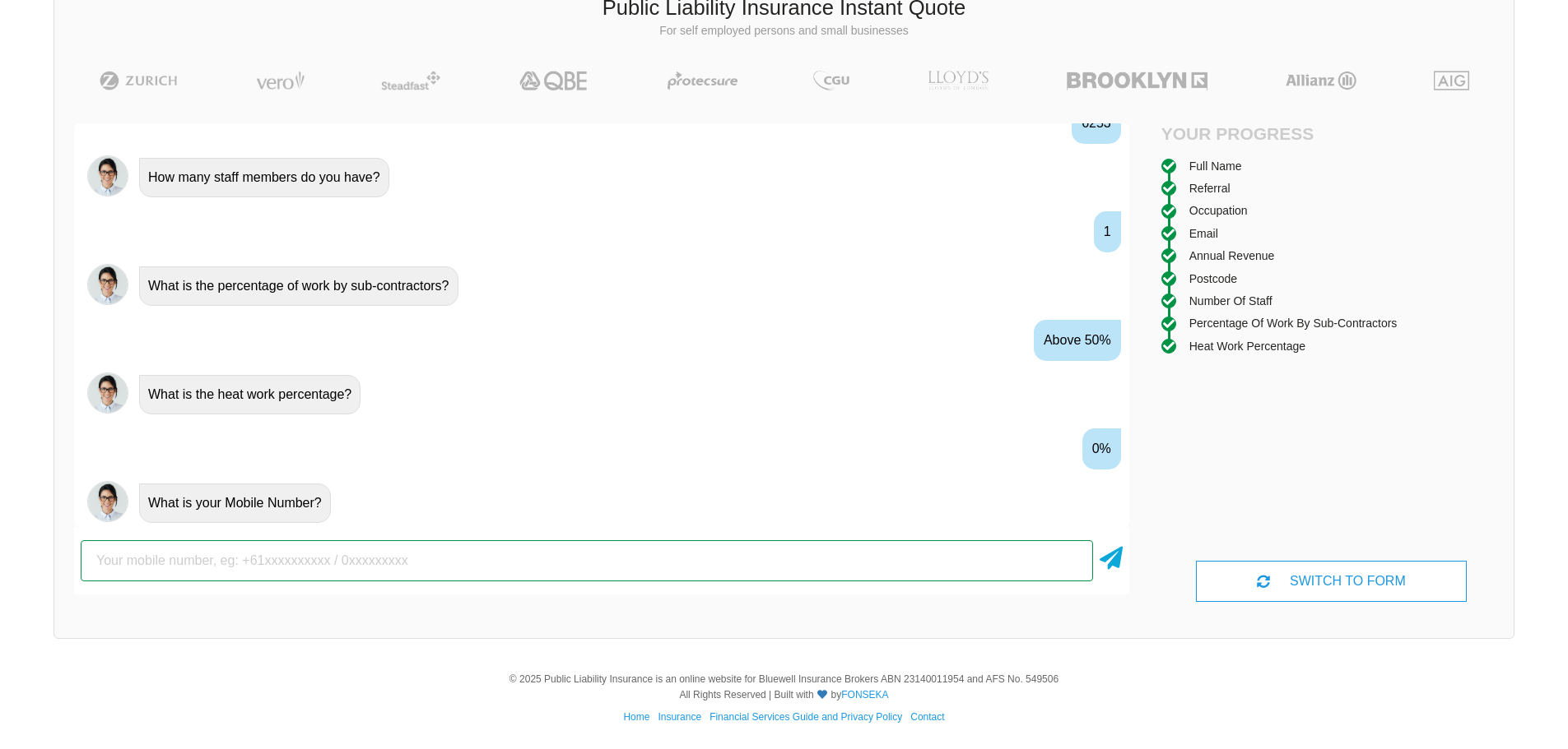
click at [812, 562] on input "text" at bounding box center [587, 561] width 1012 height 41
paste input "0403888318"
type input "0403888318"
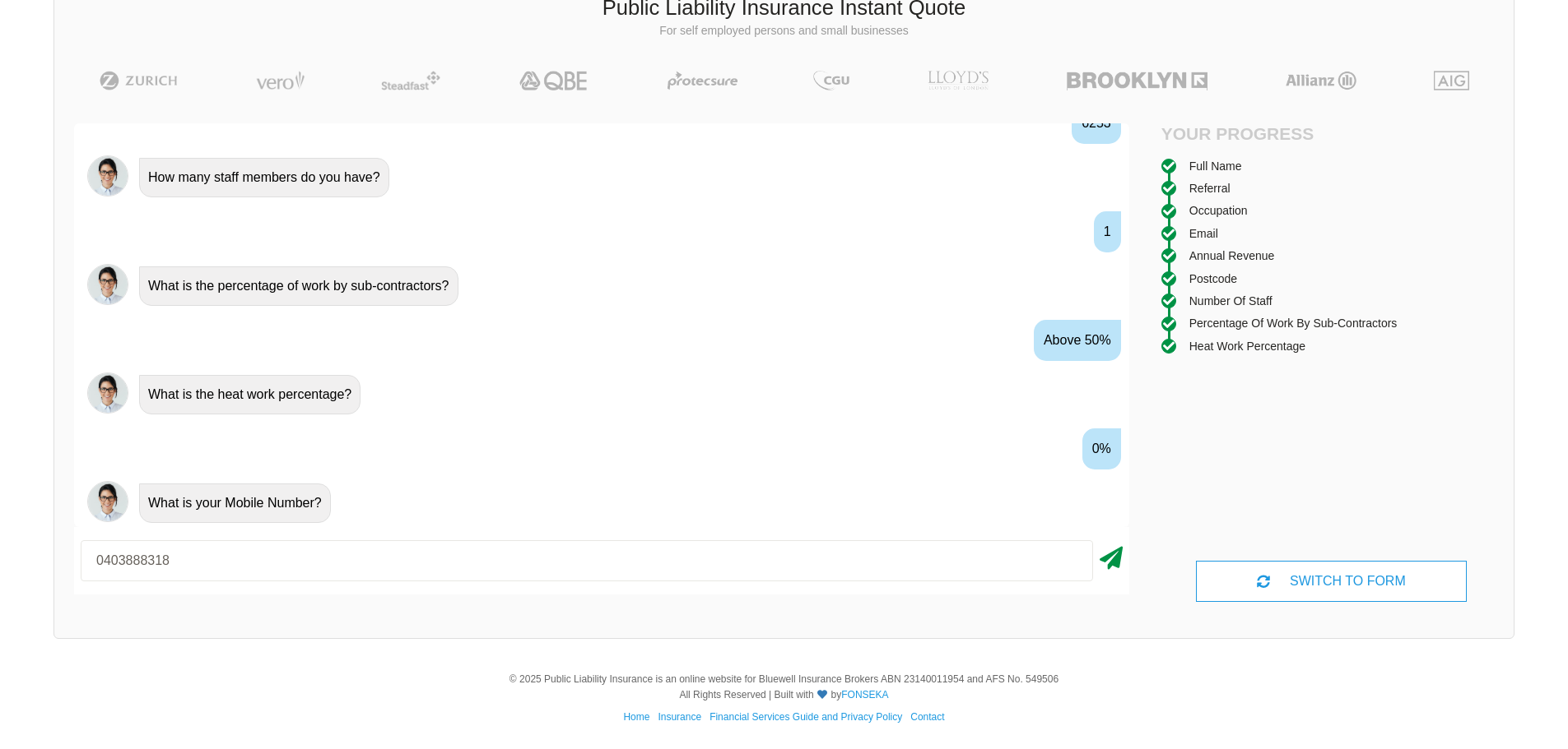
click at [1103, 552] on icon at bounding box center [1111, 554] width 23 height 29
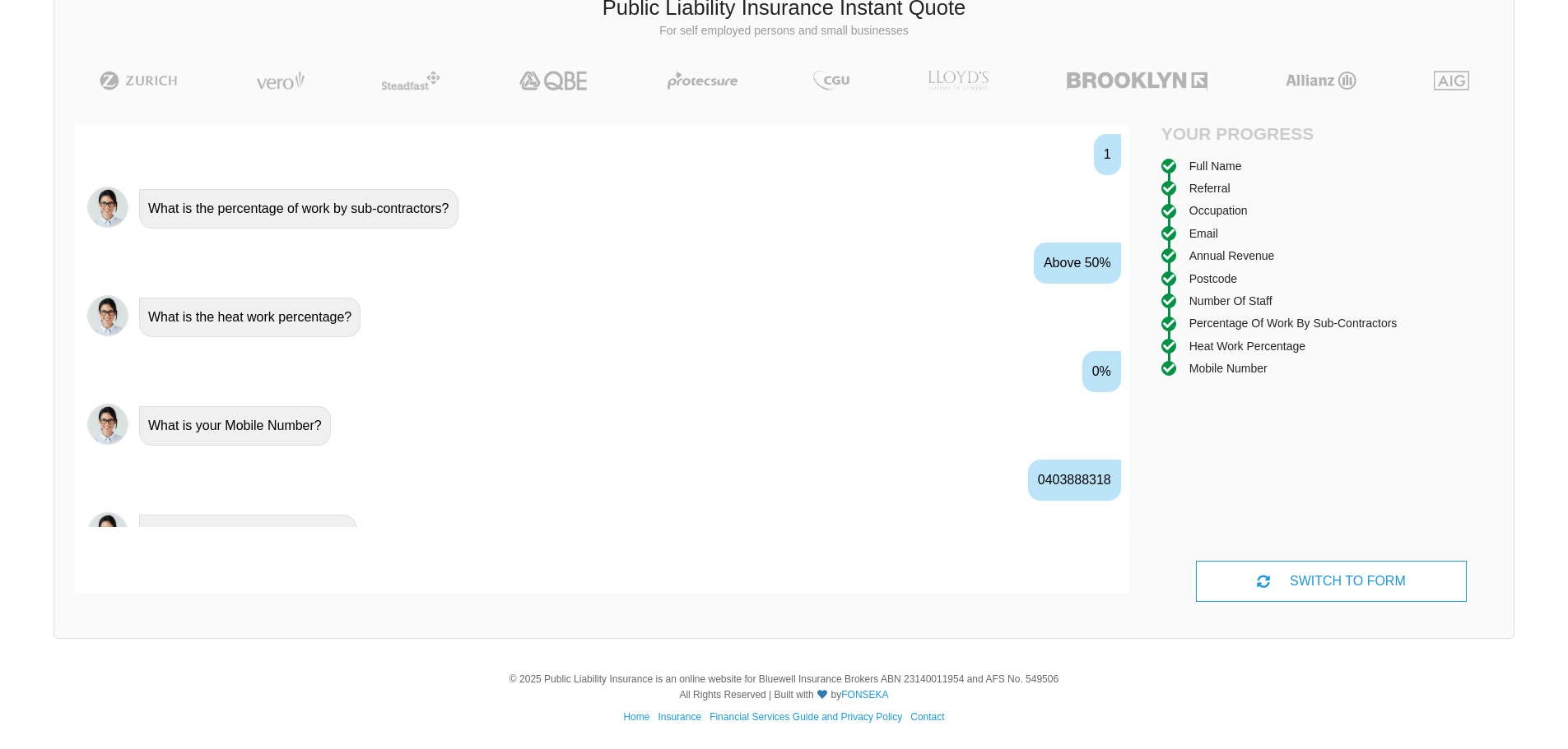
scroll to position [1461, 0]
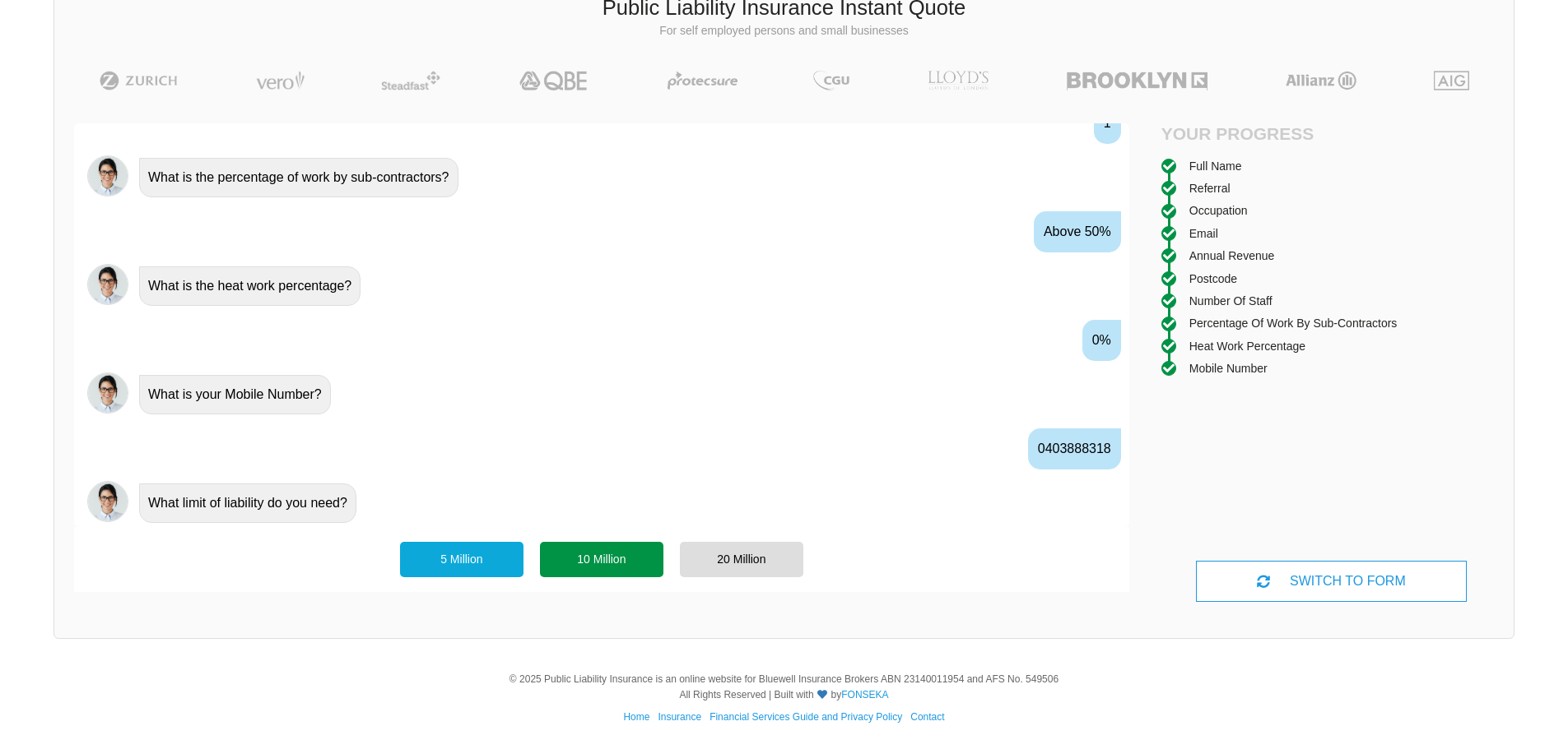
click at [558, 560] on div "10 Million" at bounding box center [601, 559] width 124 height 35
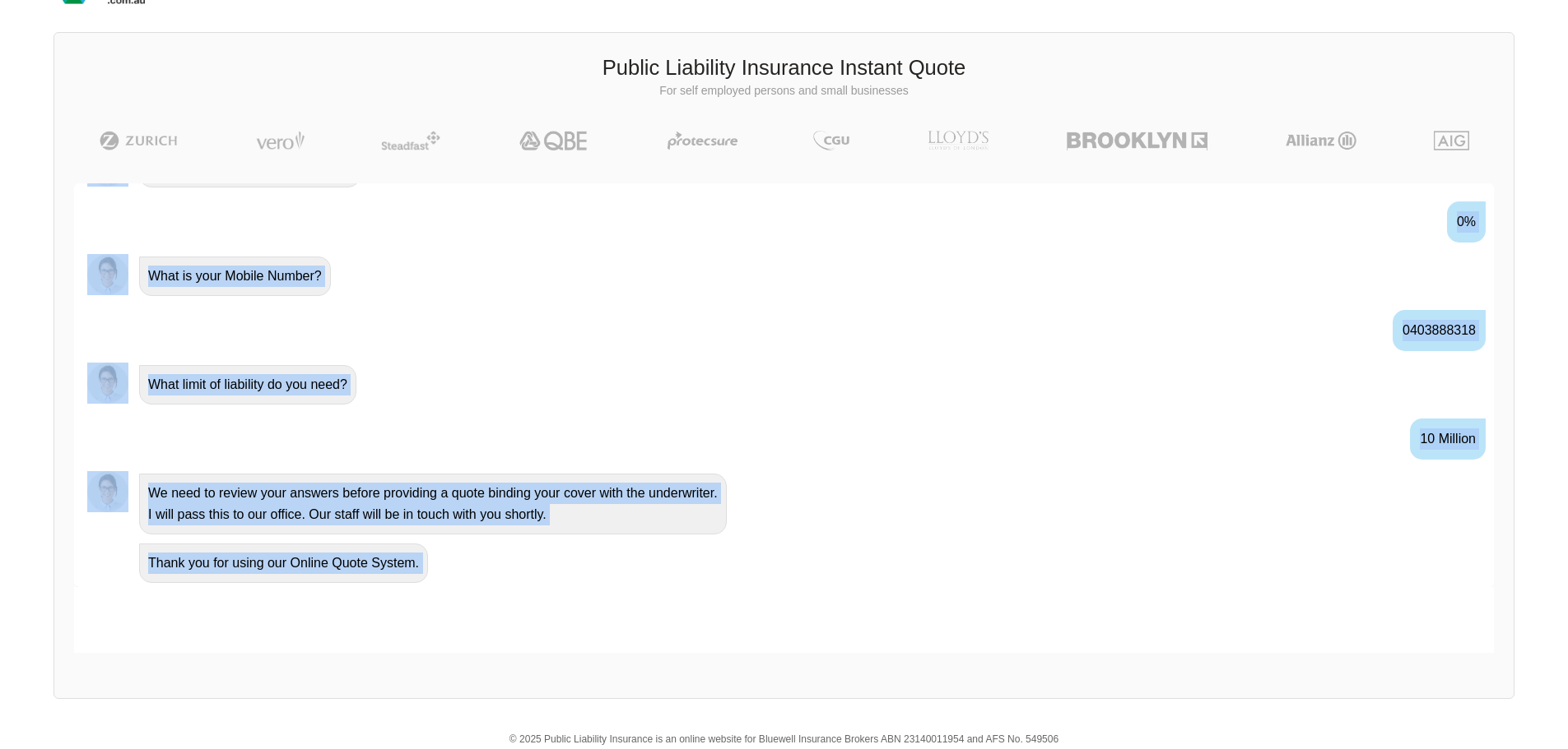
scroll to position [114, 0]
